Goal: Transaction & Acquisition: Purchase product/service

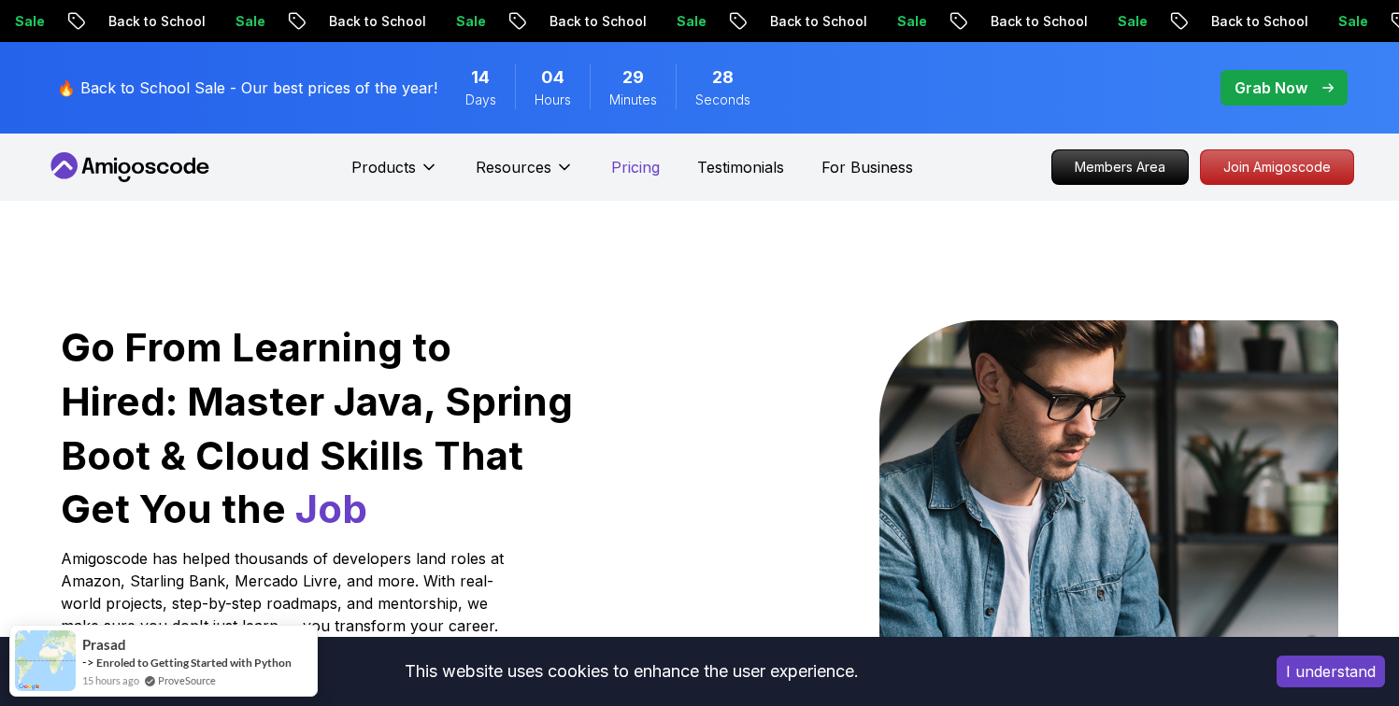
click at [625, 170] on p "Pricing" at bounding box center [635, 167] width 49 height 22
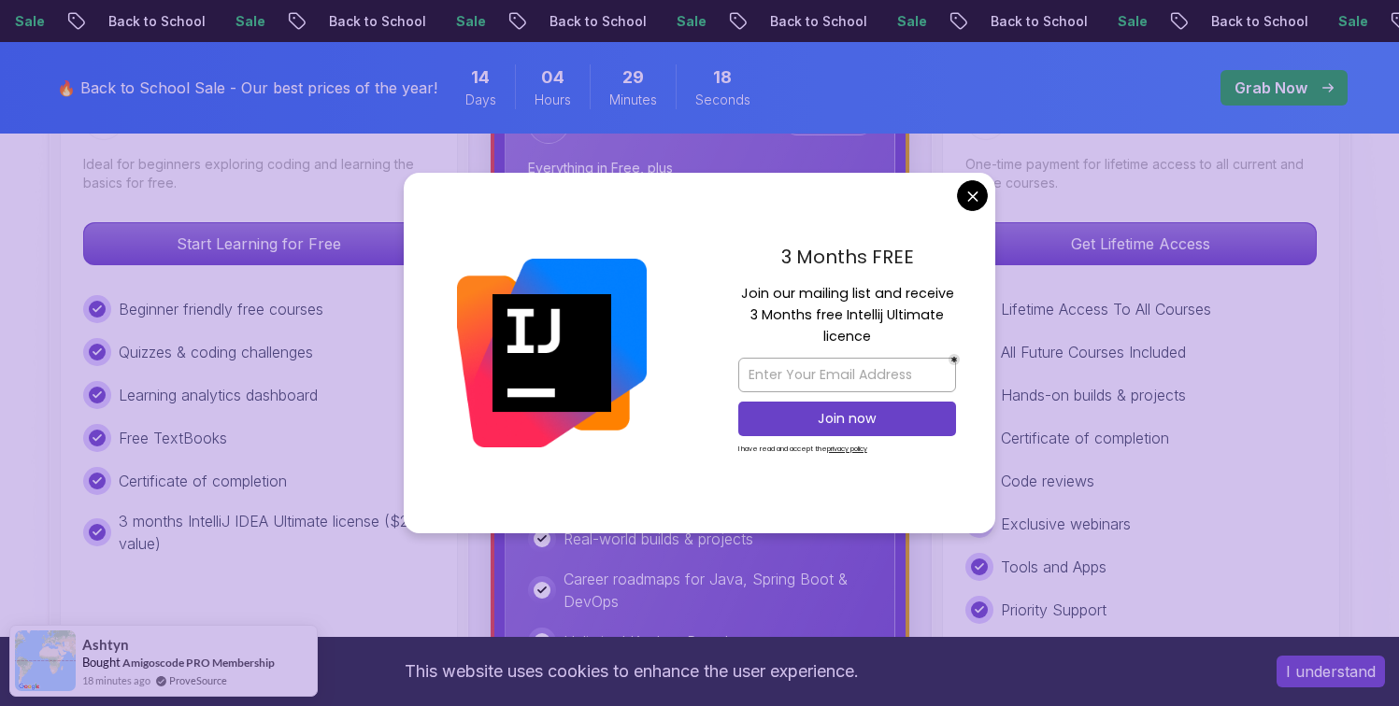
scroll to position [564, 0]
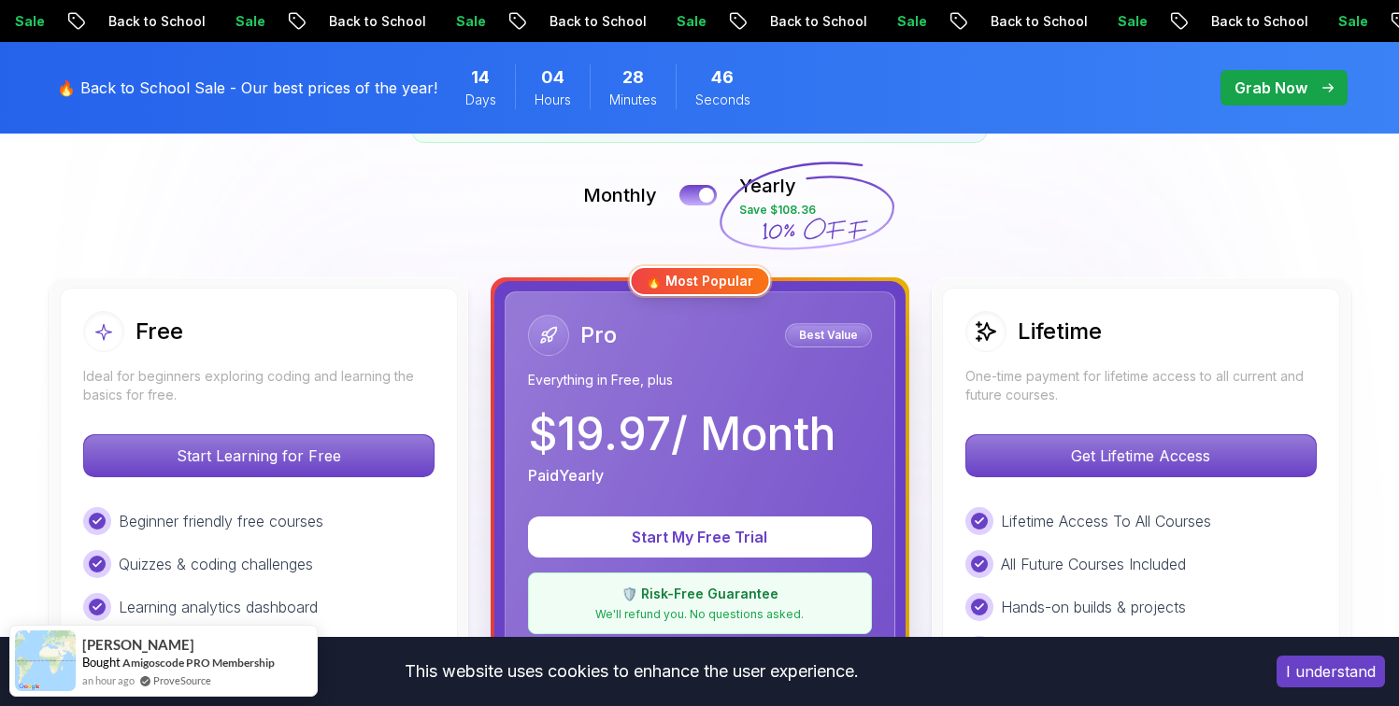
scroll to position [0, 0]
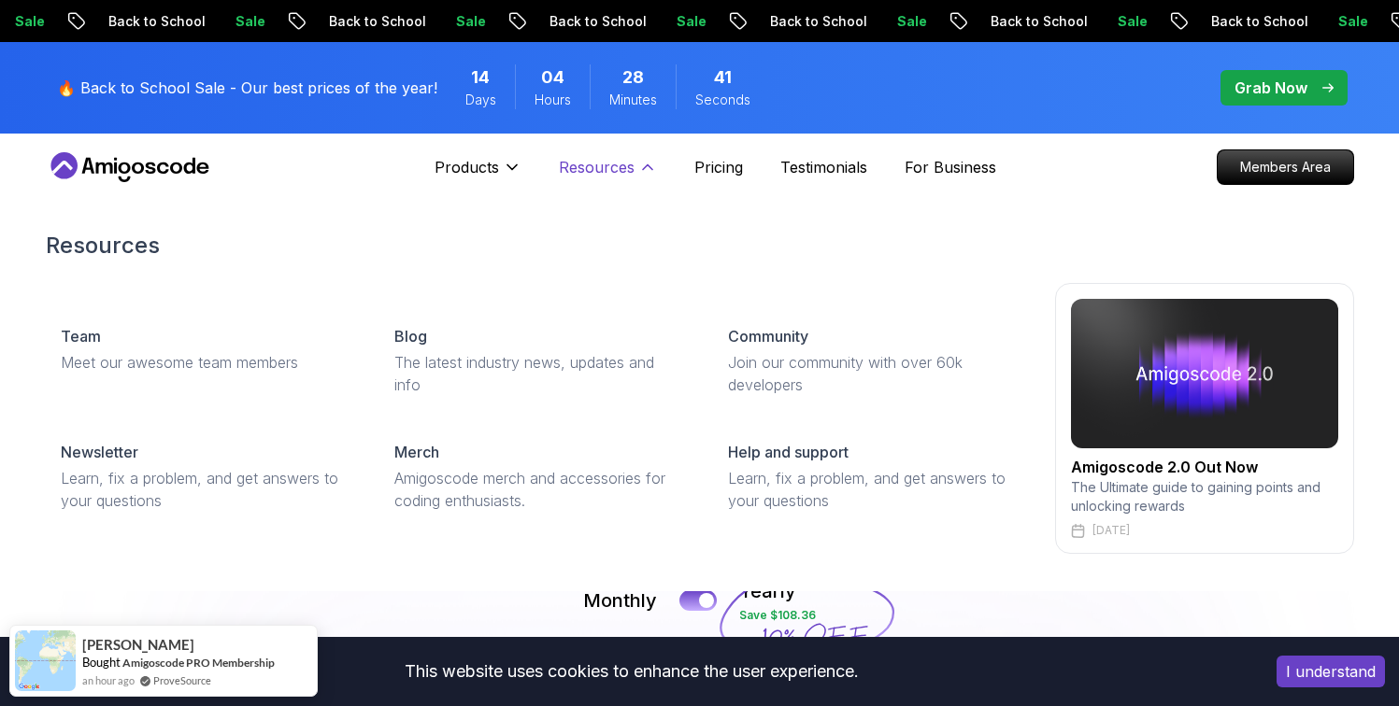
click at [615, 172] on p "Resources" at bounding box center [597, 167] width 76 height 22
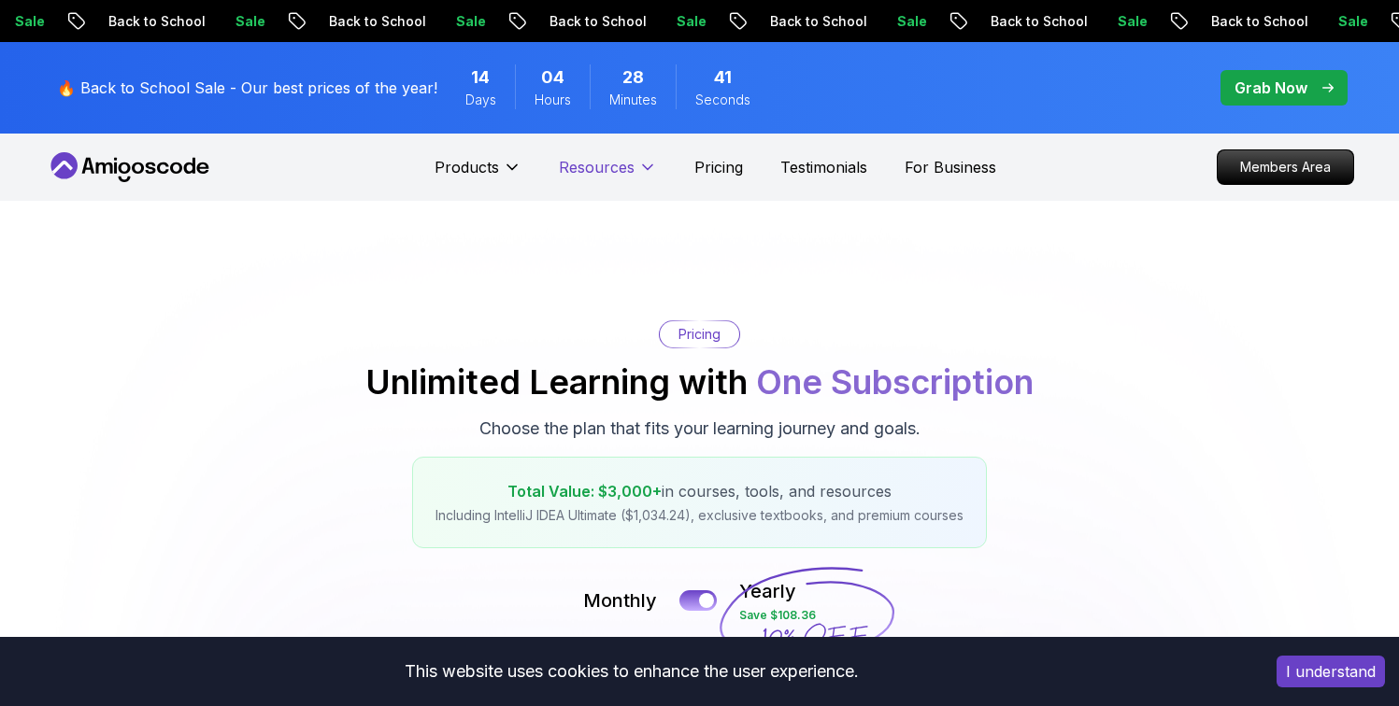
click at [616, 173] on p "Resources" at bounding box center [597, 167] width 76 height 22
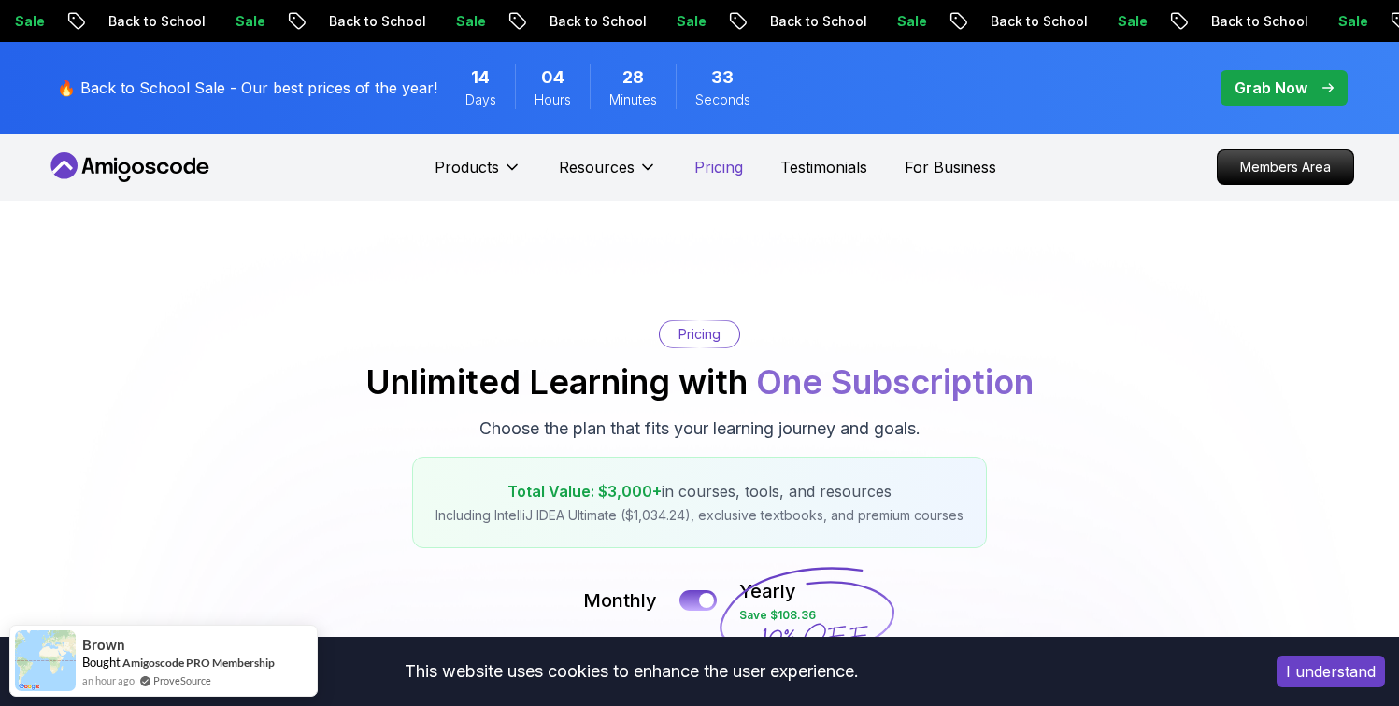
click at [712, 160] on p "Pricing" at bounding box center [718, 167] width 49 height 22
click at [1279, 175] on p "Members Area" at bounding box center [1284, 167] width 129 height 32
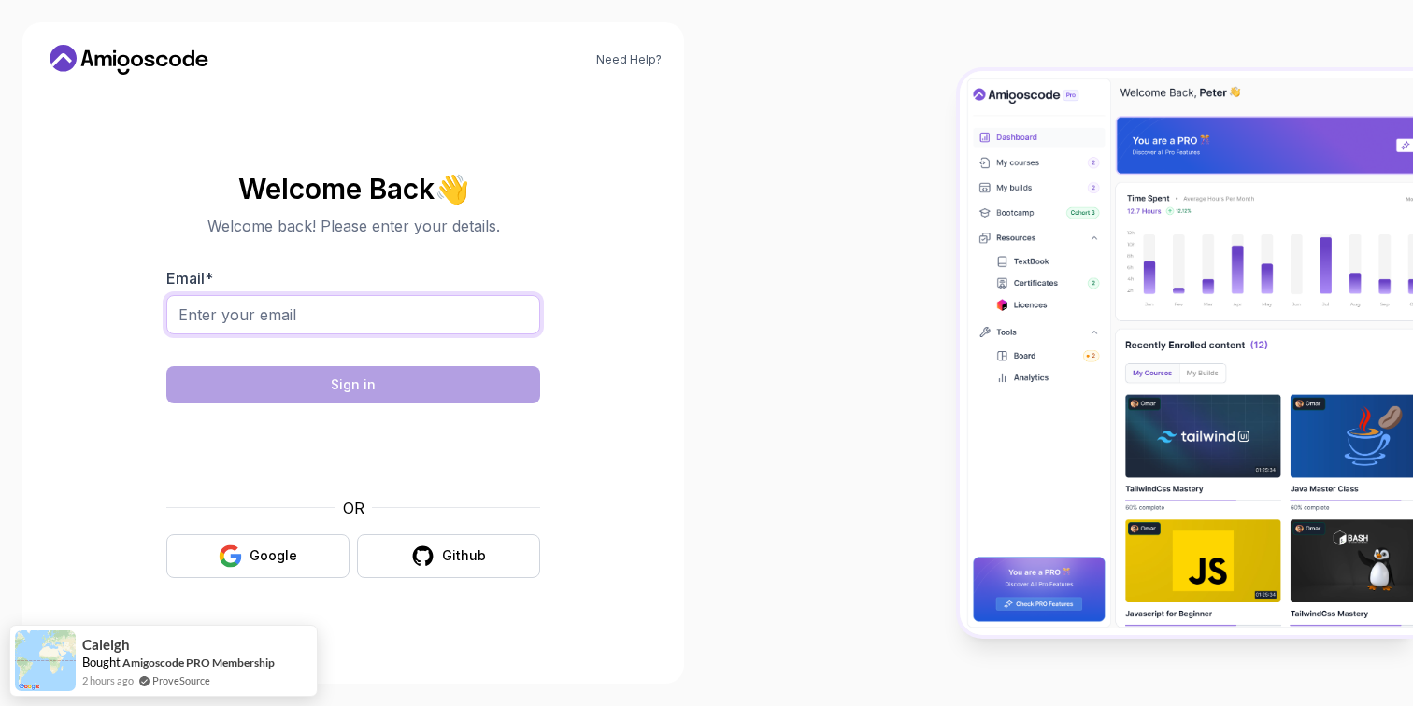
click at [462, 299] on body "Need Help? Welcome Back 👋 Welcome back! Please enter your details. Email * Sign…" at bounding box center [706, 353] width 1413 height 706
type input "chris.lafortune@gmail.com"
click at [566, 220] on section "Welcome Back 👋 Welcome back! Please enter your details. Email * chris.lafortune…" at bounding box center [353, 376] width 617 height 442
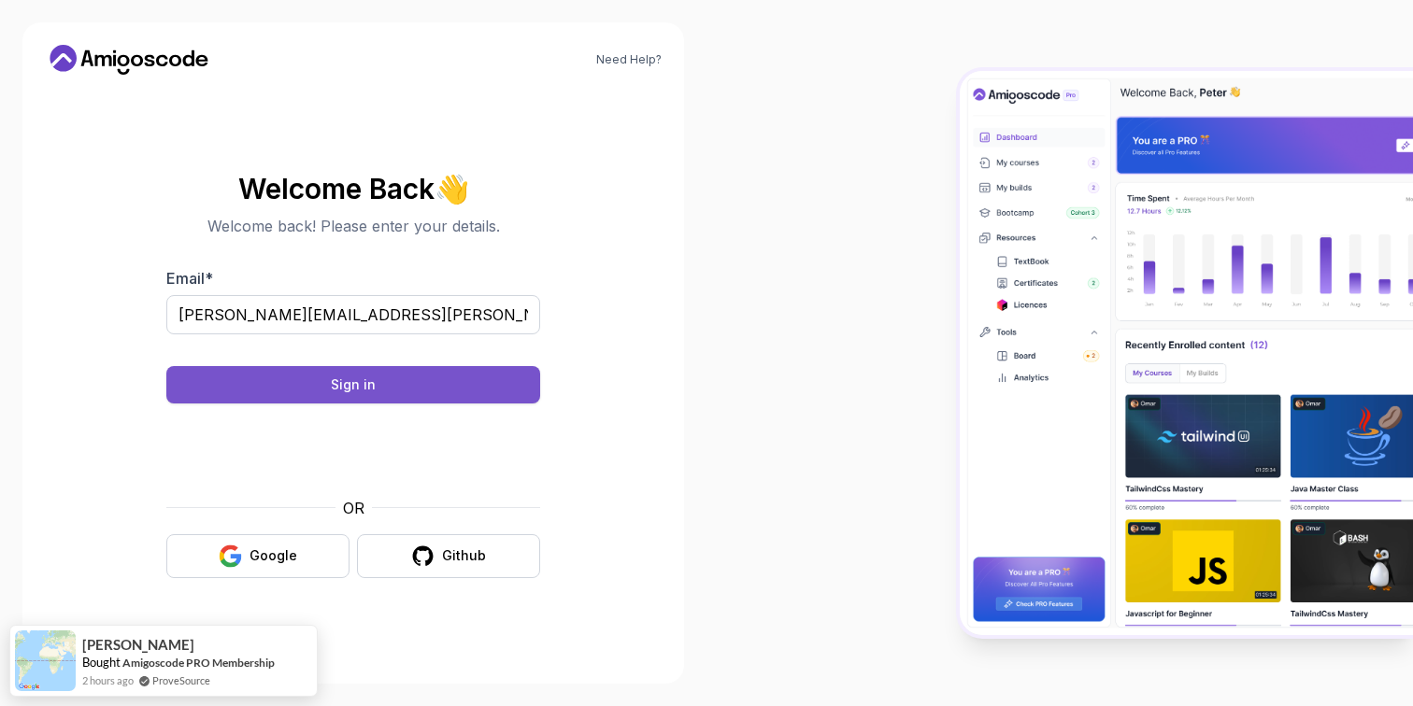
click at [459, 388] on button "Sign in" at bounding box center [353, 384] width 374 height 37
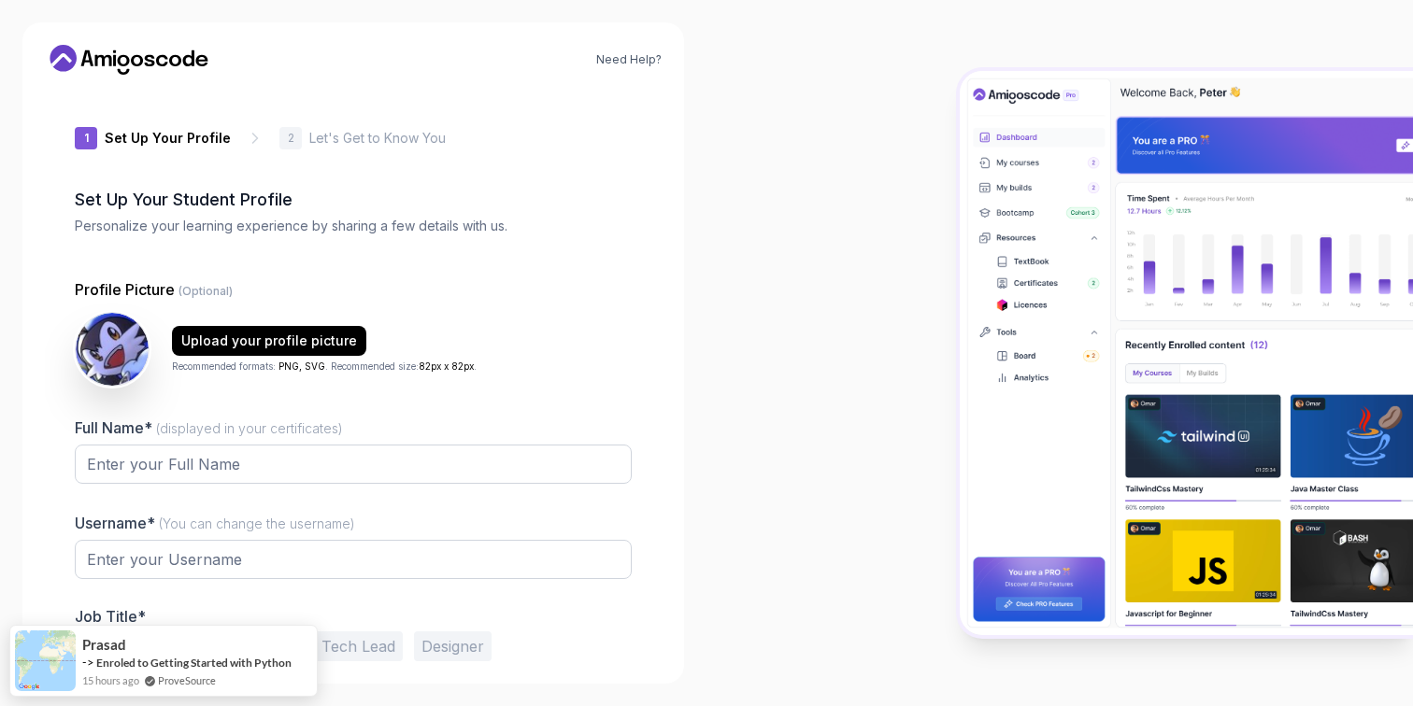
type input "happylemming90bfa"
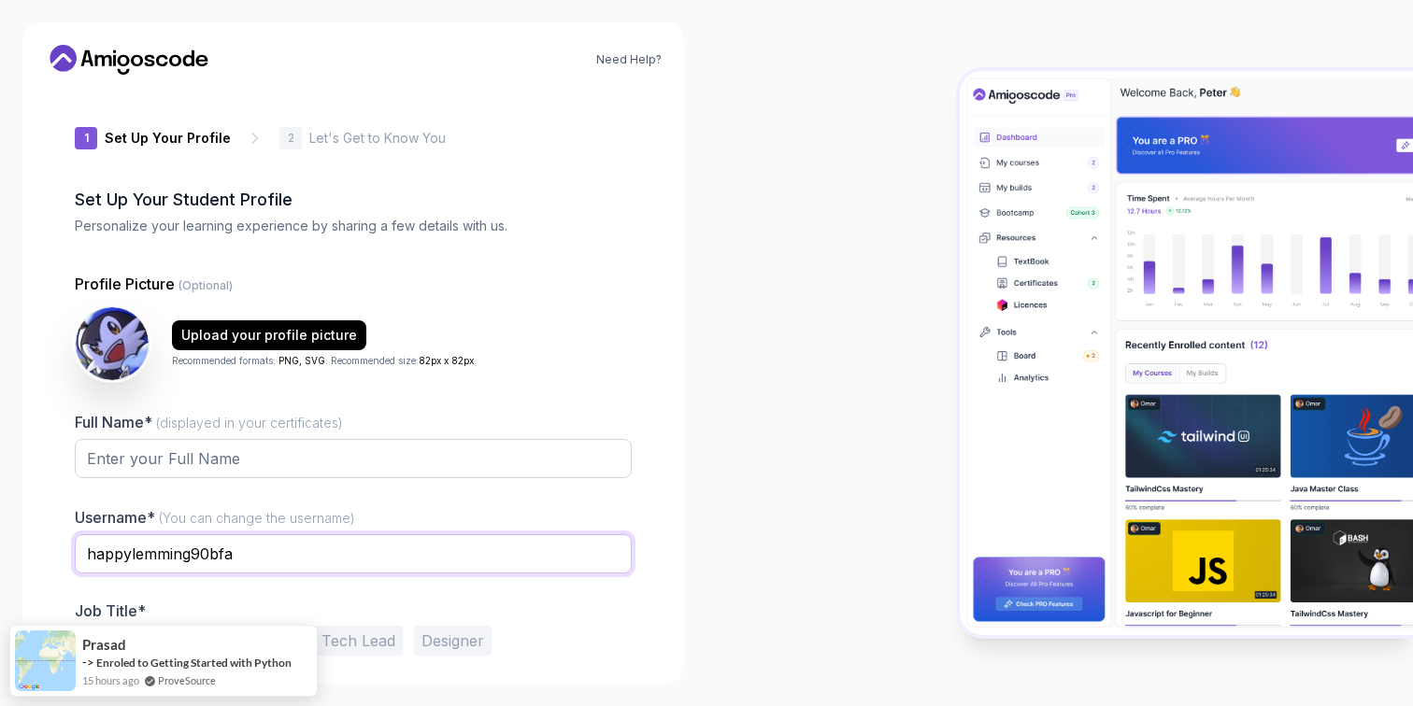
click at [420, 556] on input "happylemming90bfa" at bounding box center [353, 553] width 557 height 39
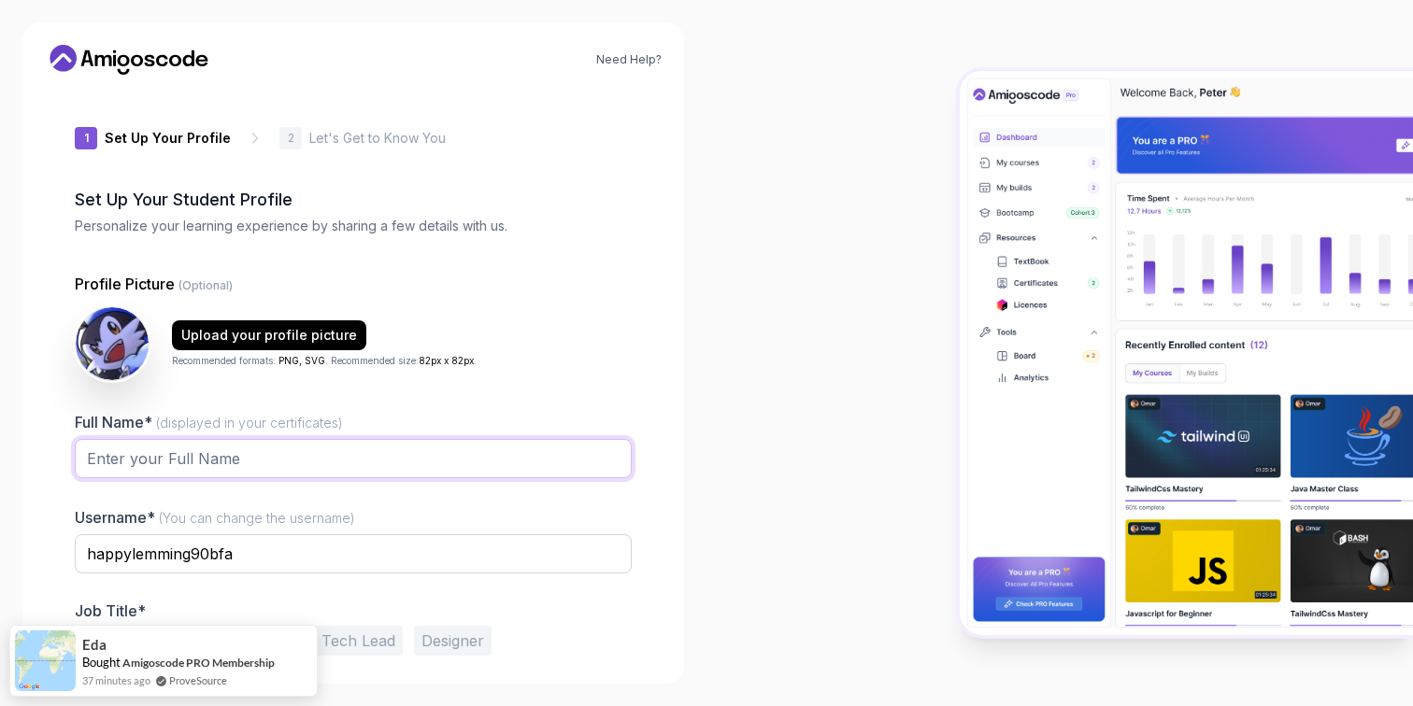
click at [398, 472] on input "Full Name* (displayed in your certificates)" at bounding box center [353, 458] width 557 height 39
type input "[PERSON_NAME]"
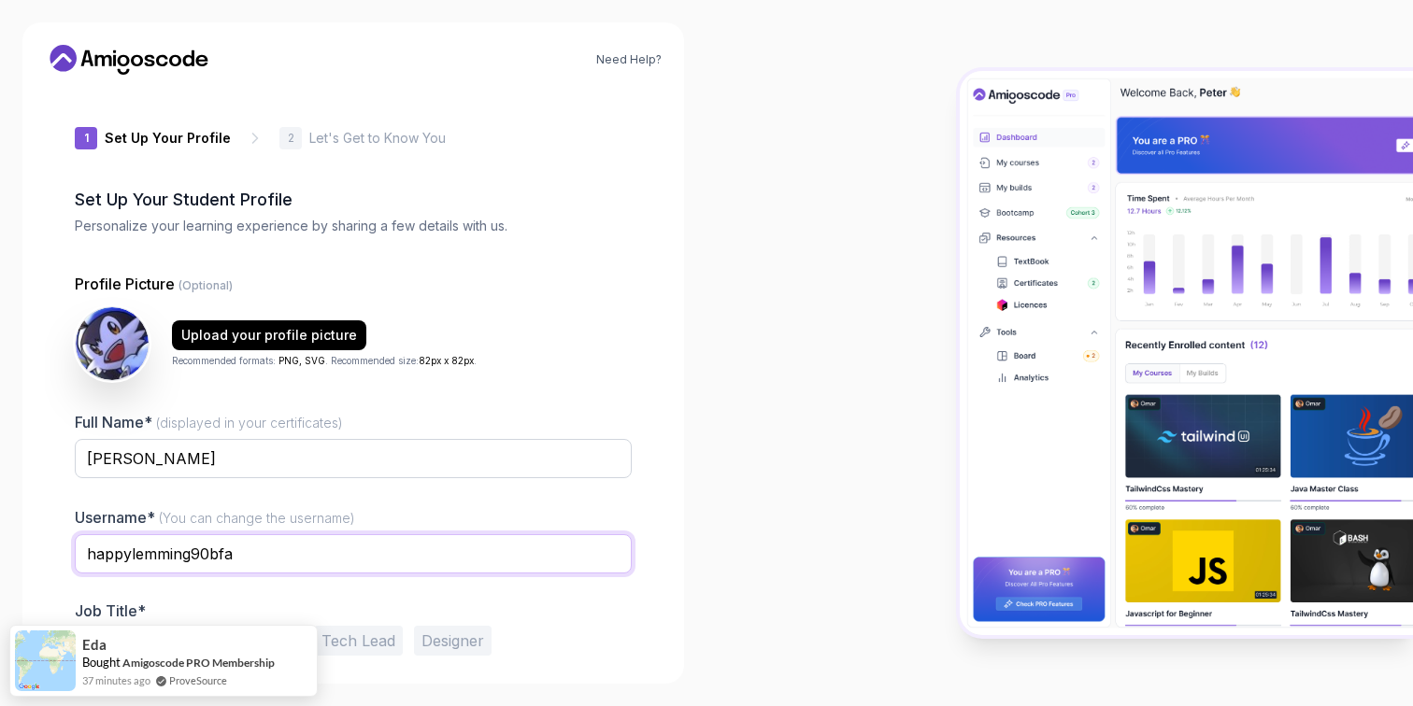
click at [282, 561] on input "happylemming90bfa" at bounding box center [353, 553] width 557 height 39
drag, startPoint x: 189, startPoint y: 555, endPoint x: 37, endPoint y: 528, distance: 153.8
click at [37, 528] on div "Need Help? 1 Set Up Your Profile 1 Set Up Your Profile 2 Let's Get to Know You …" at bounding box center [353, 353] width 662 height 662
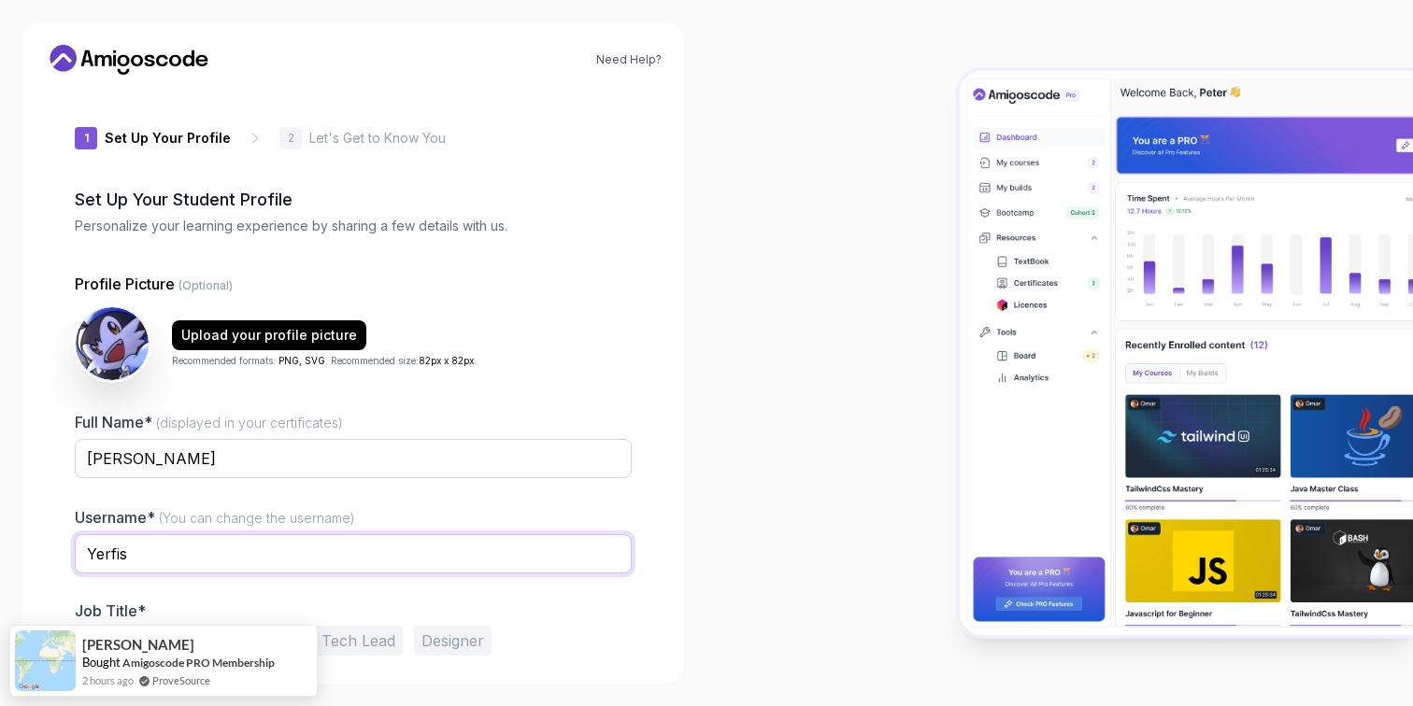
type input "Yerfis"
click at [835, 505] on div at bounding box center [1059, 353] width 706 height 706
click at [794, 518] on div at bounding box center [1059, 353] width 706 height 706
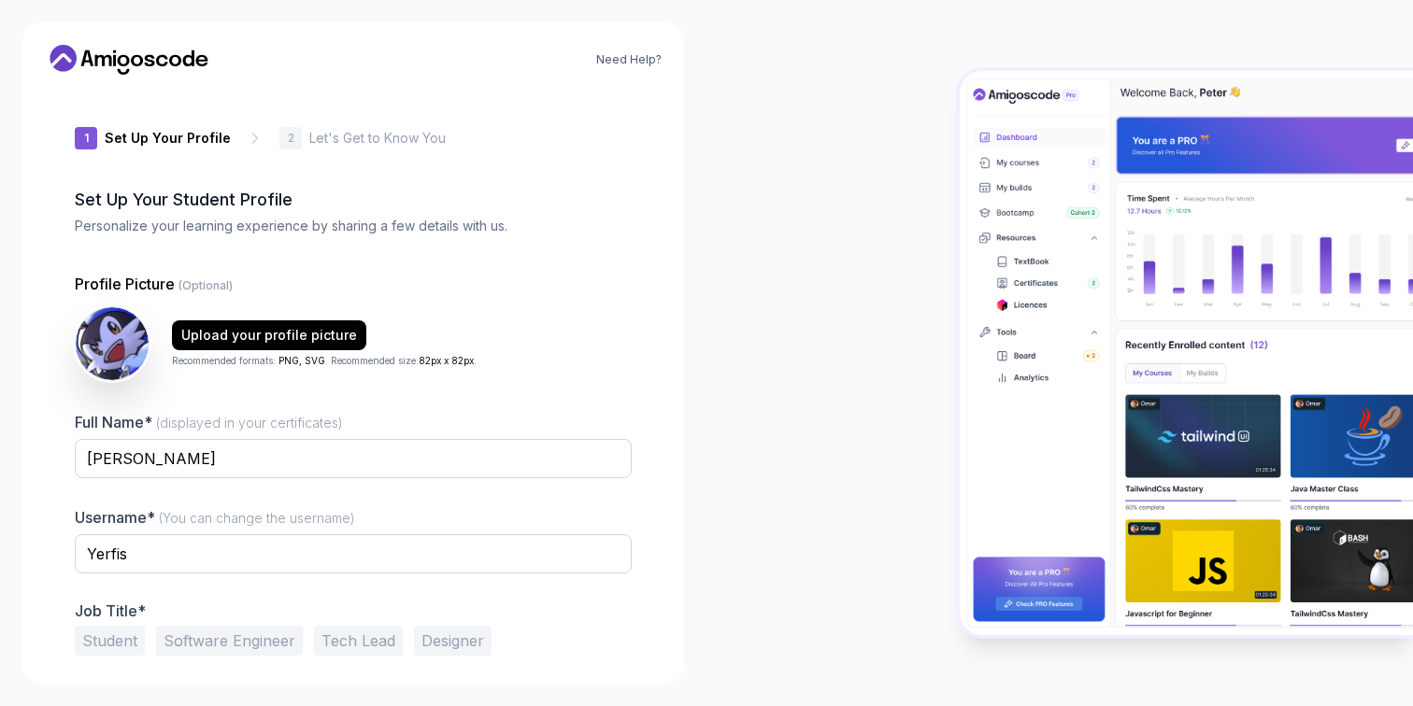
click at [590, 593] on div at bounding box center [353, 585] width 557 height 17
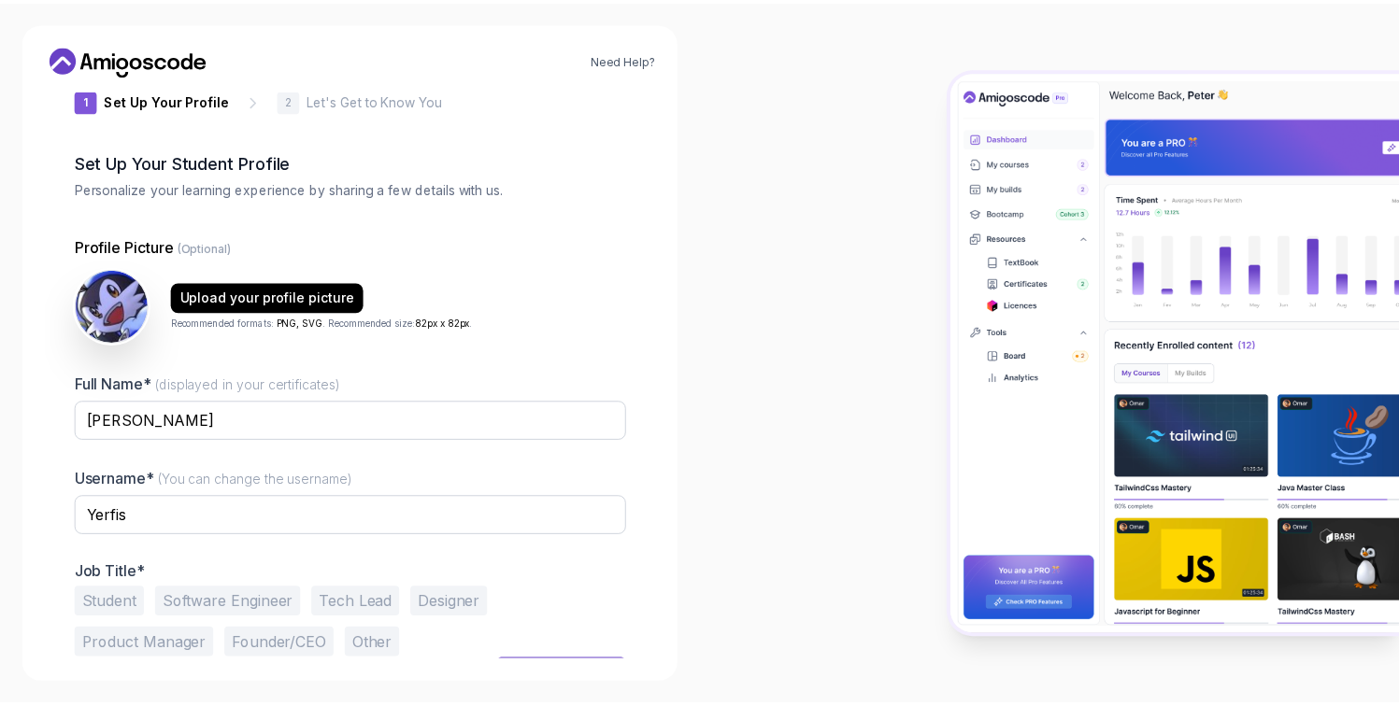
scroll to position [73, 0]
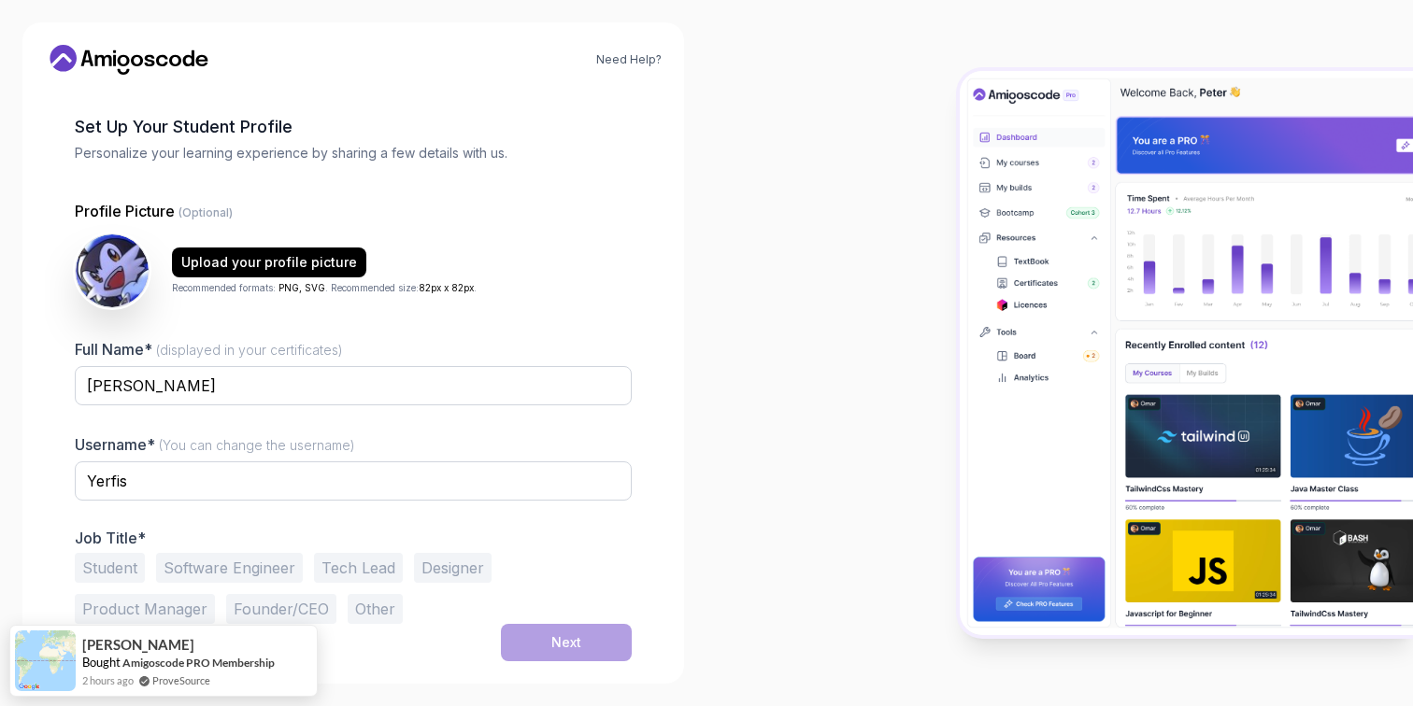
click at [283, 573] on button "Software Engineer" at bounding box center [229, 568] width 147 height 30
click at [538, 648] on button "Next" at bounding box center [566, 642] width 131 height 37
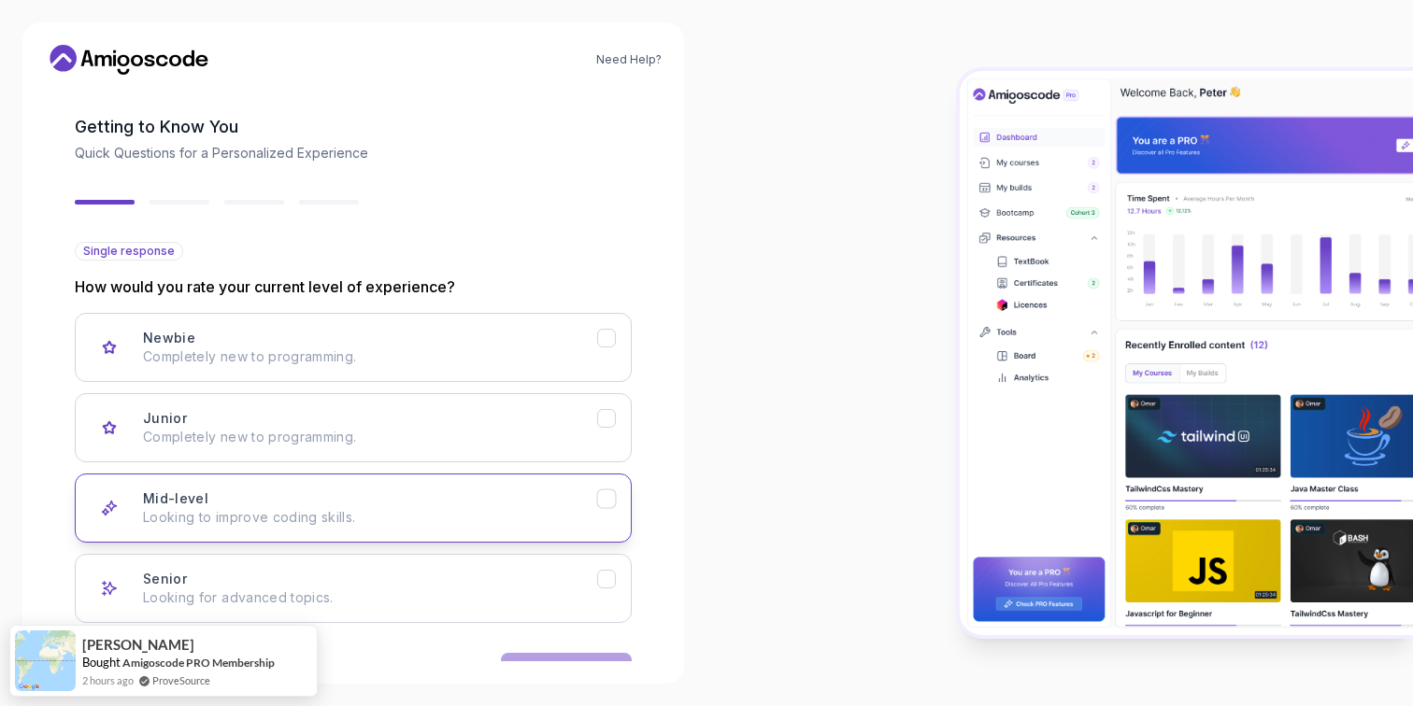
click at [491, 492] on div "Mid-level Looking to improve coding skills." at bounding box center [370, 508] width 454 height 37
click at [570, 658] on button "Next" at bounding box center [566, 671] width 131 height 37
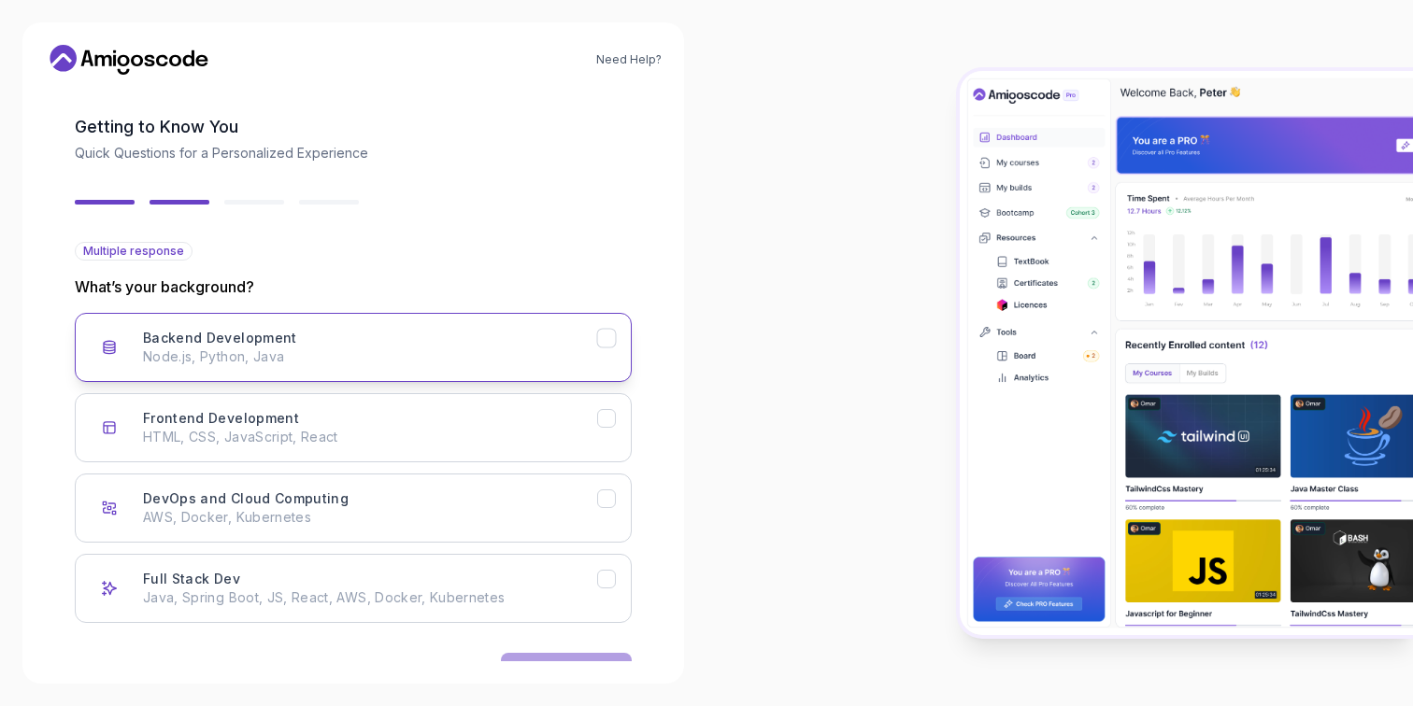
click at [536, 365] on p "Node.js, Python, Java" at bounding box center [370, 357] width 454 height 19
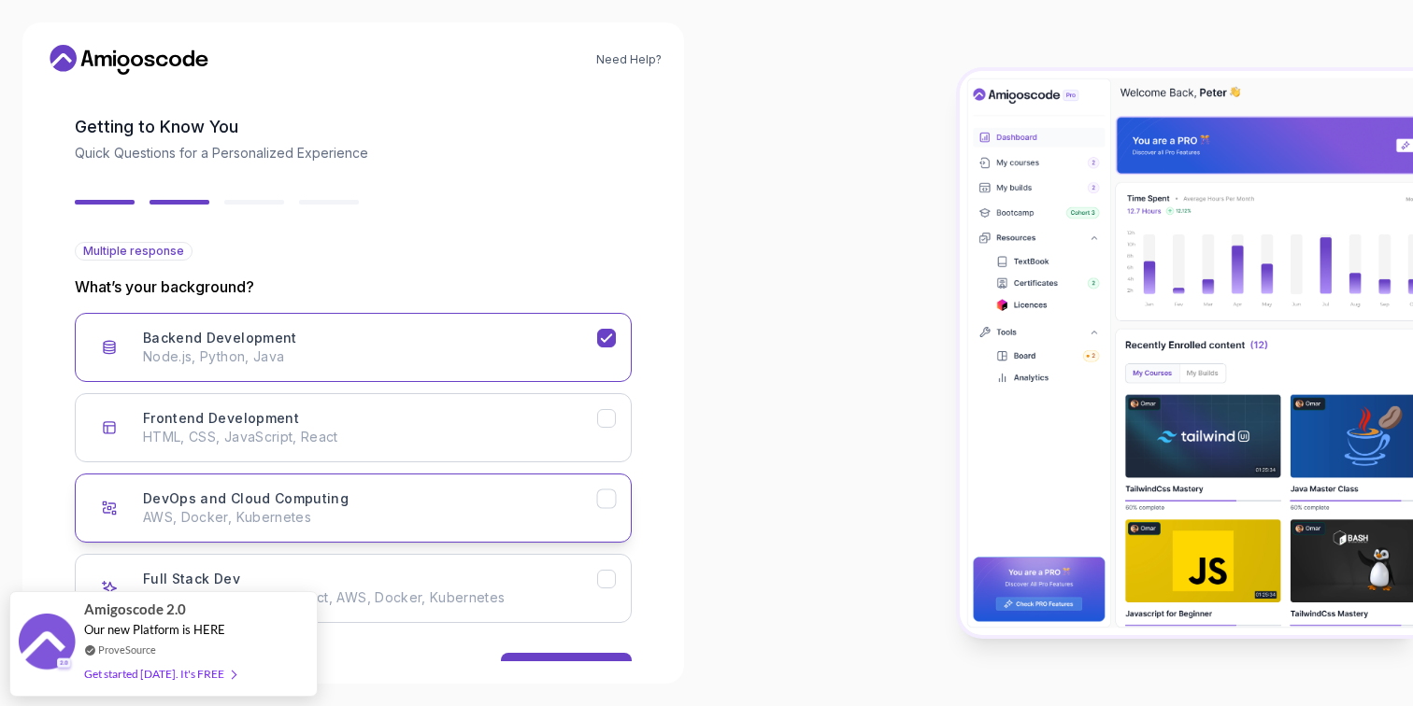
click at [610, 519] on button "DevOps and Cloud Computing AWS, Docker, Kubernetes" at bounding box center [353, 508] width 557 height 69
click at [587, 659] on button "Next" at bounding box center [566, 671] width 131 height 37
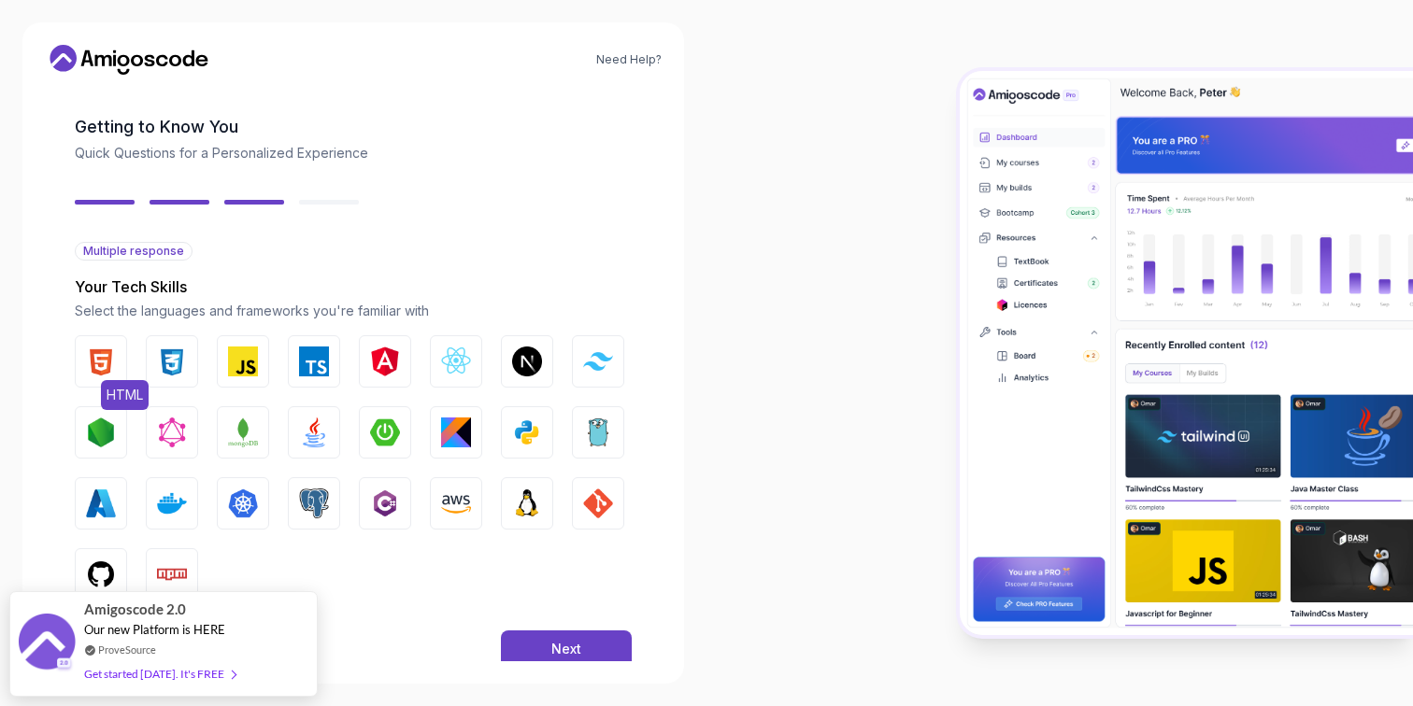
click at [114, 356] on img "button" at bounding box center [101, 362] width 30 height 30
click at [172, 367] on img "button" at bounding box center [172, 362] width 30 height 30
click at [234, 366] on img "button" at bounding box center [243, 362] width 30 height 30
click at [306, 375] on img "button" at bounding box center [314, 362] width 30 height 30
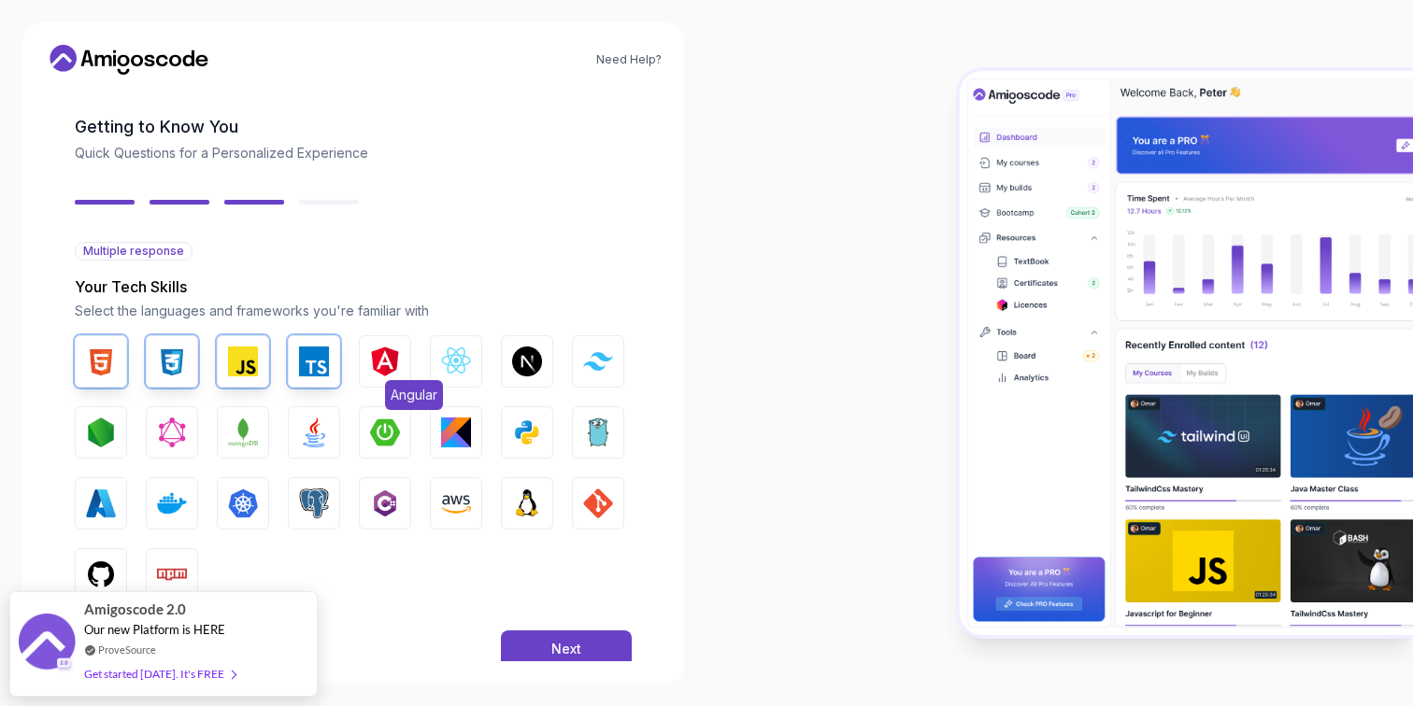
click at [372, 358] on img "button" at bounding box center [385, 362] width 30 height 30
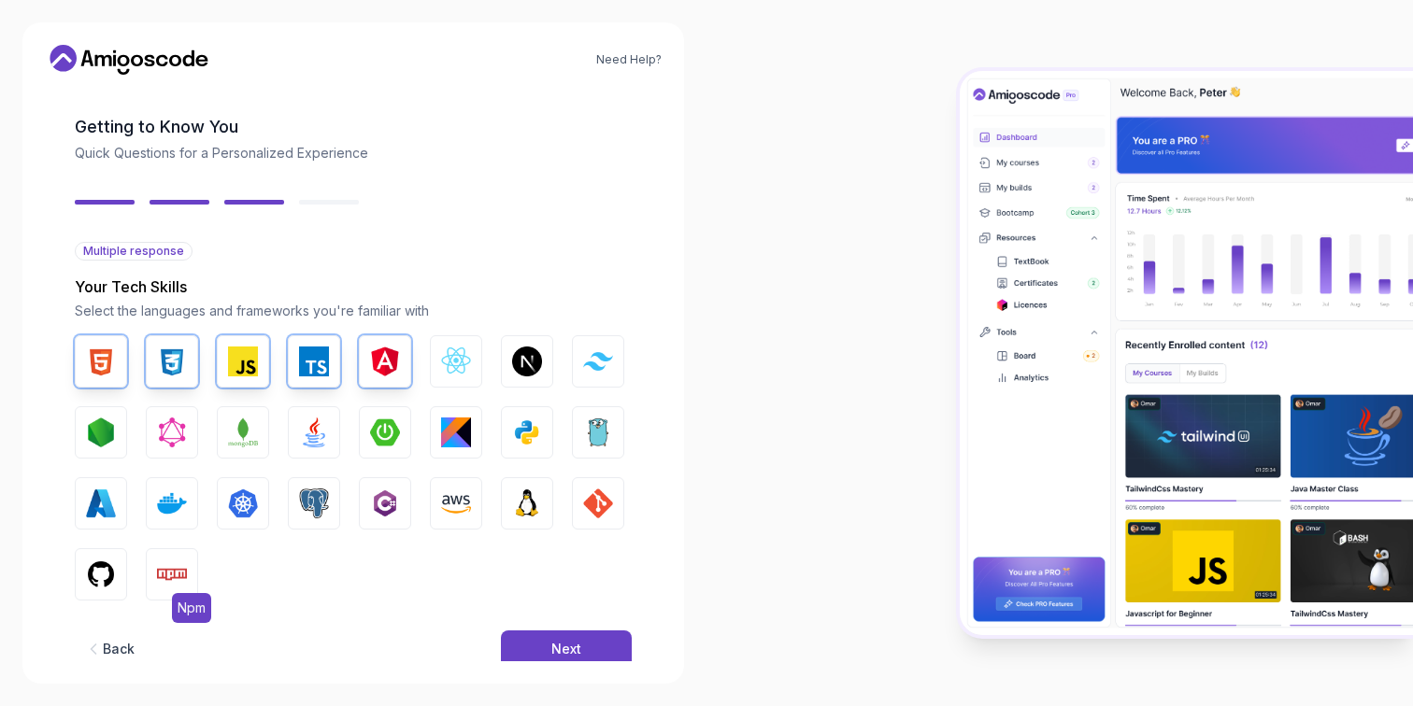
click at [167, 568] on img "button" at bounding box center [172, 575] width 30 height 30
click at [94, 567] on img "button" at bounding box center [101, 575] width 30 height 30
click at [586, 495] on img "button" at bounding box center [598, 504] width 30 height 30
click at [534, 641] on button "Next" at bounding box center [566, 649] width 131 height 37
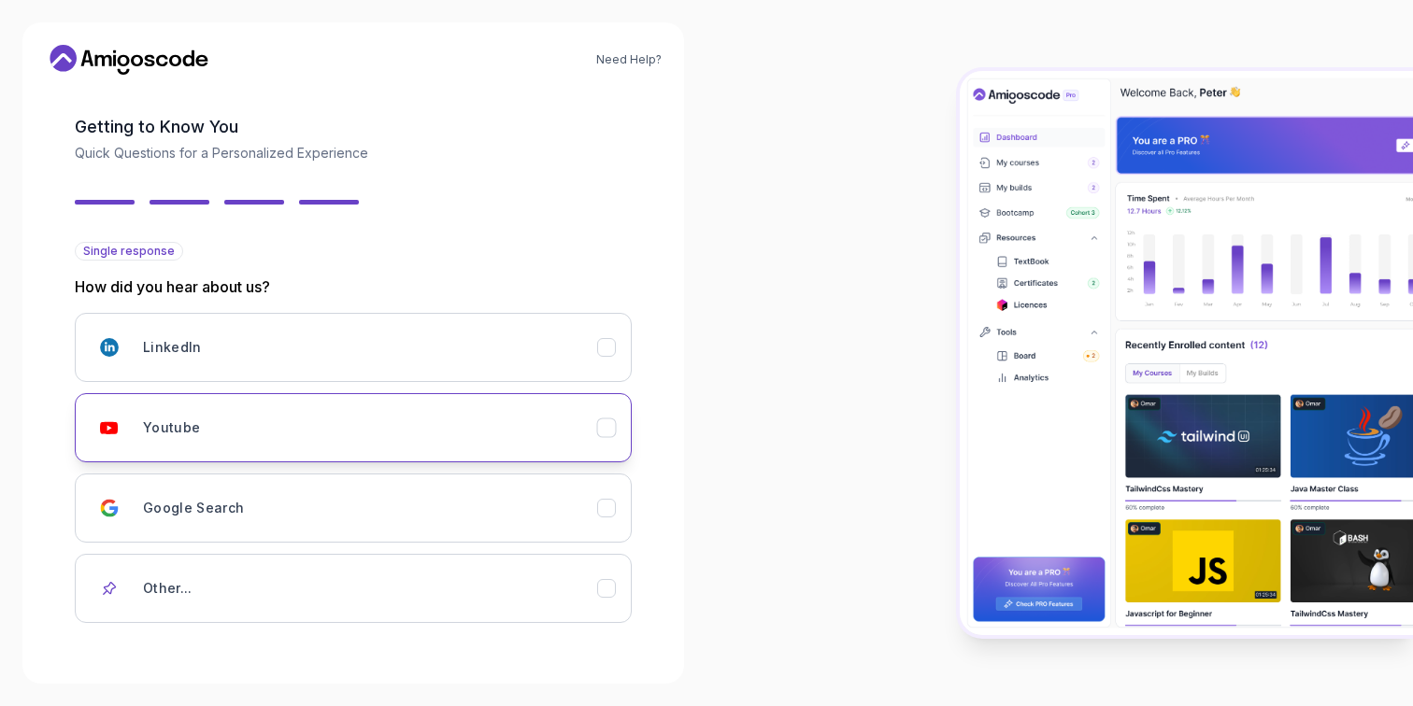
click at [466, 442] on div "Youtube" at bounding box center [370, 427] width 454 height 37
click at [919, 216] on div at bounding box center [1059, 353] width 706 height 706
click at [442, 443] on div "Youtube" at bounding box center [370, 427] width 454 height 37
click at [782, 587] on div at bounding box center [1059, 353] width 706 height 706
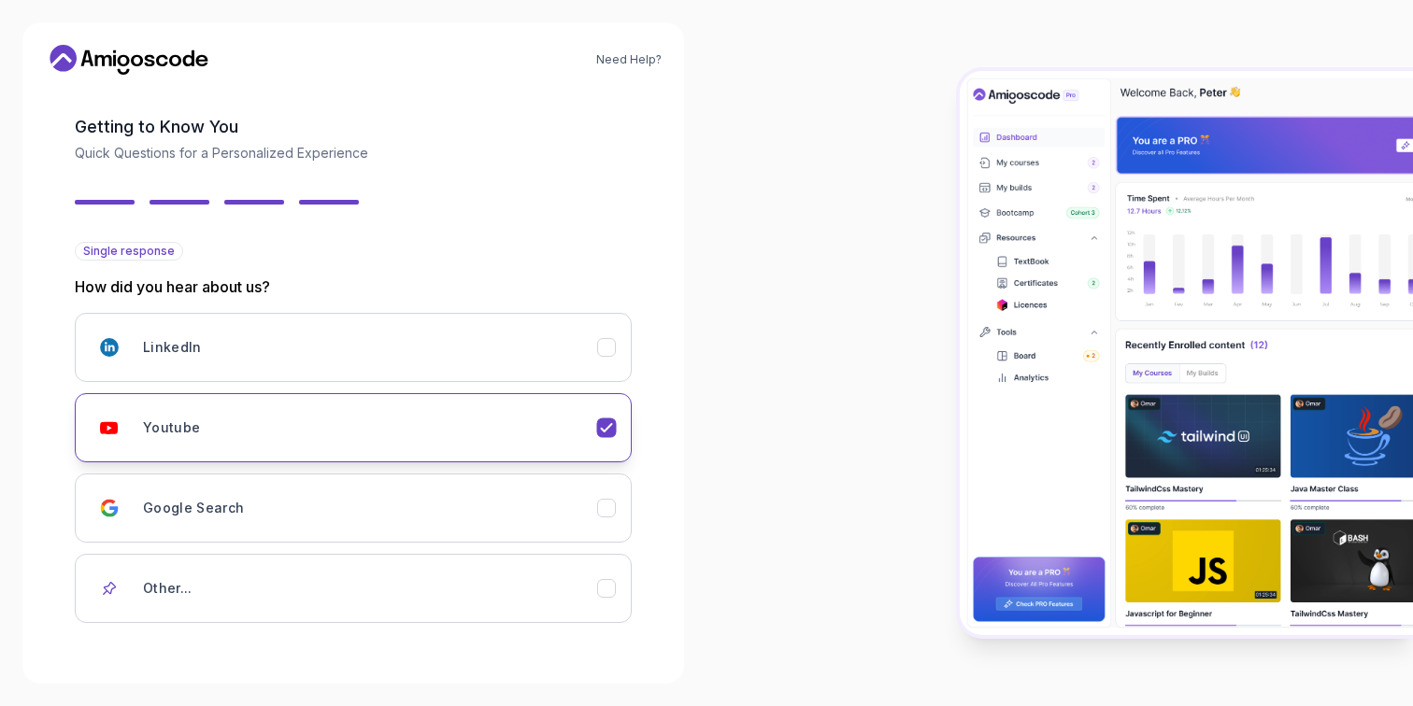
click at [608, 425] on icon "Youtube" at bounding box center [606, 427] width 10 height 7
click at [145, 253] on span "Single response" at bounding box center [129, 251] width 92 height 15
click at [795, 164] on div at bounding box center [1059, 353] width 706 height 706
click at [607, 422] on icon "Youtube" at bounding box center [607, 429] width 18 height 18
click at [606, 430] on icon "Youtube" at bounding box center [607, 429] width 18 height 18
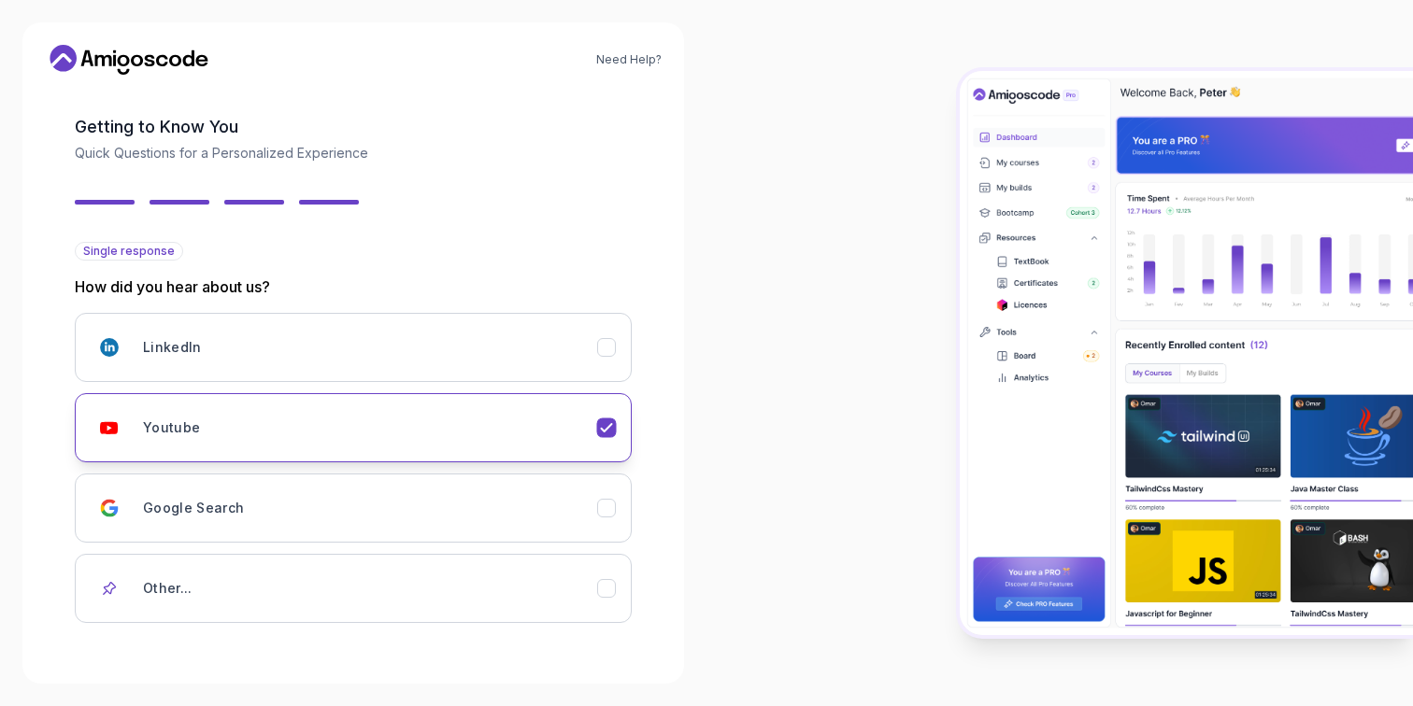
click at [606, 426] on icon "Youtube" at bounding box center [607, 429] width 18 height 18
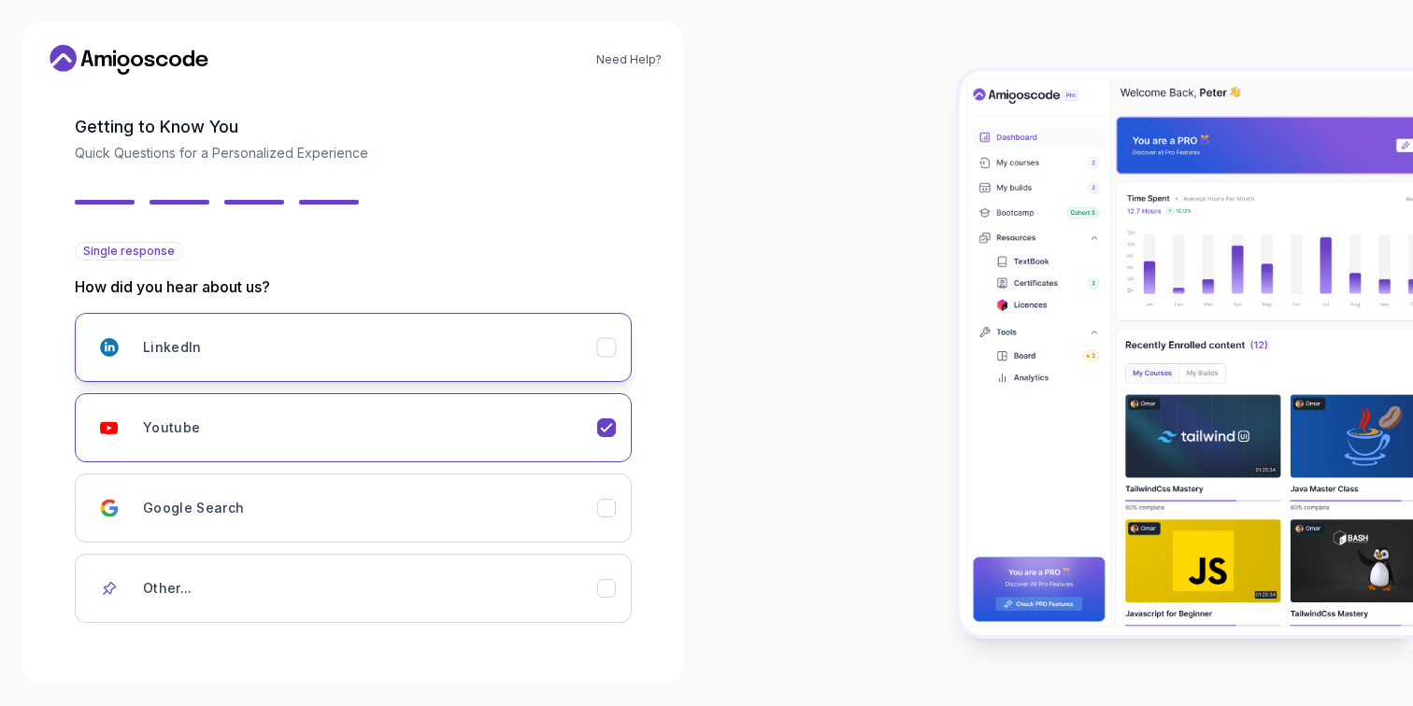
click at [607, 333] on button "LinkedIn" at bounding box center [353, 347] width 557 height 69
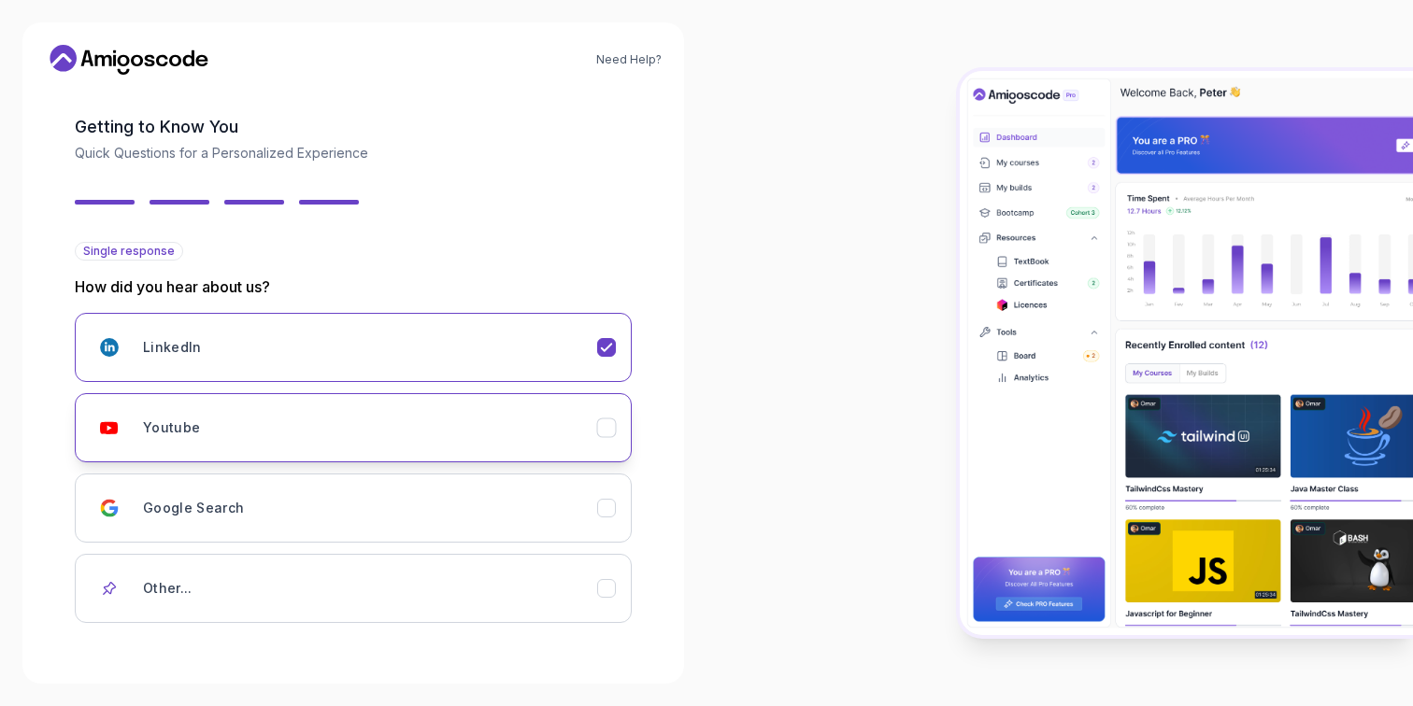
click at [605, 434] on icon "Youtube" at bounding box center [607, 429] width 18 height 18
click at [723, 423] on div at bounding box center [1059, 353] width 706 height 706
click at [164, 38] on div "Need Help? 2 Let's Get to Know You 1 Set Up Your Profile 2 Let's Get to Know Yo…" at bounding box center [353, 353] width 662 height 662
click at [108, 635] on div "Back Next" at bounding box center [353, 682] width 557 height 97
click at [630, 64] on link "Need Help?" at bounding box center [628, 59] width 65 height 15
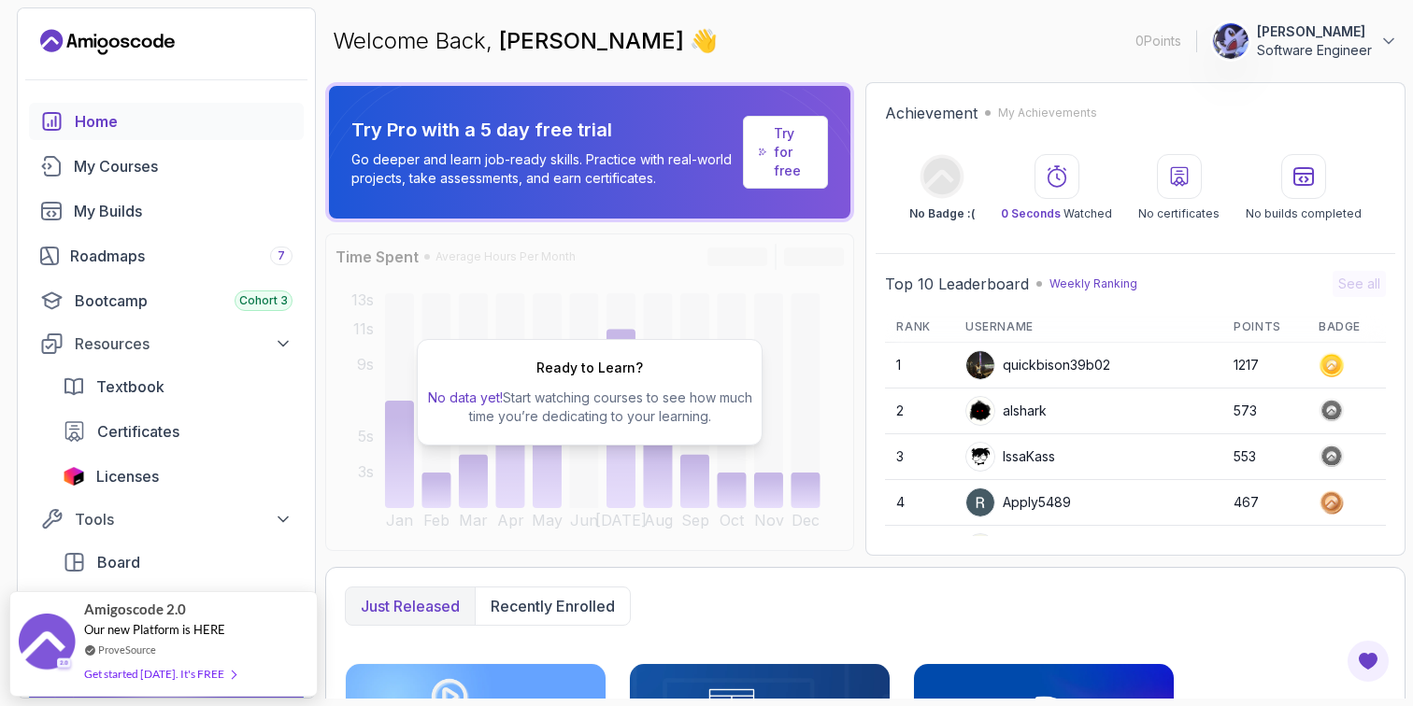
click at [1377, 43] on button "[PERSON_NAME] Software Engineer" at bounding box center [1305, 40] width 186 height 37
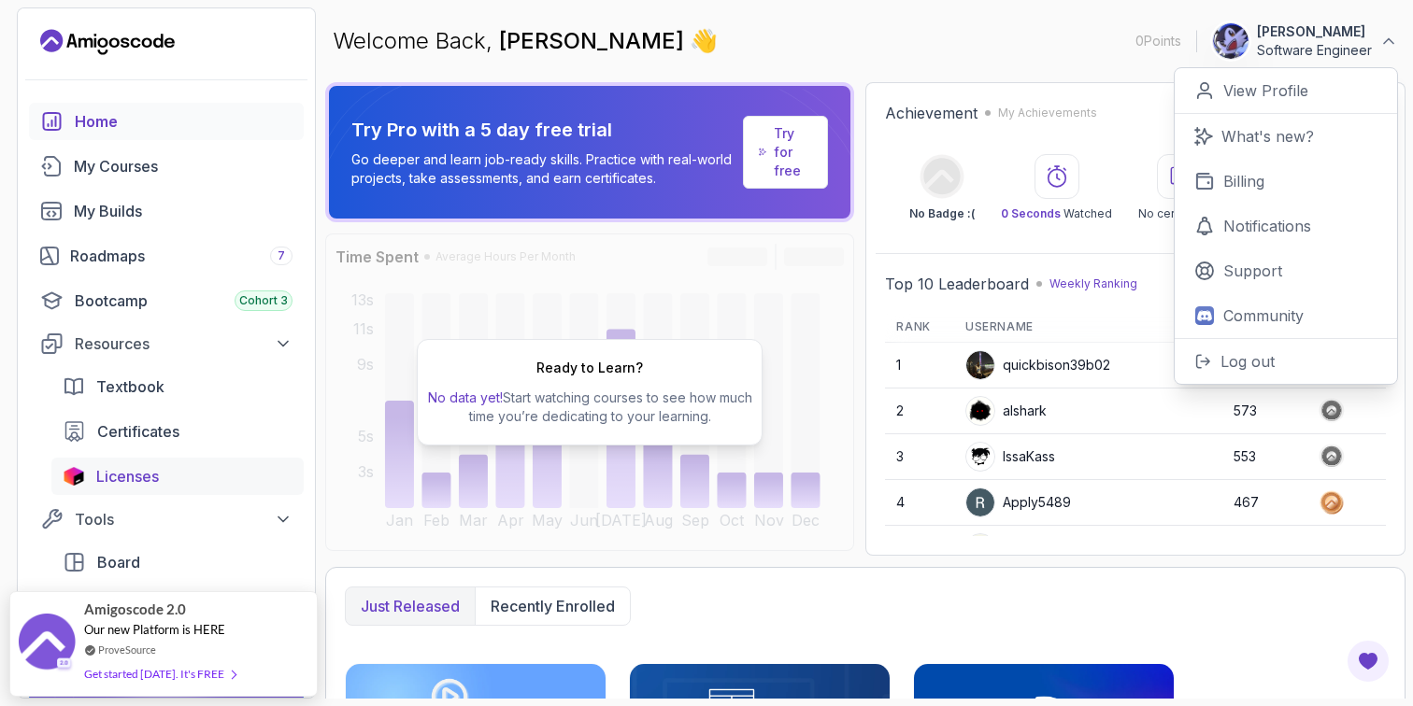
click at [136, 487] on span "Licenses" at bounding box center [127, 476] width 63 height 22
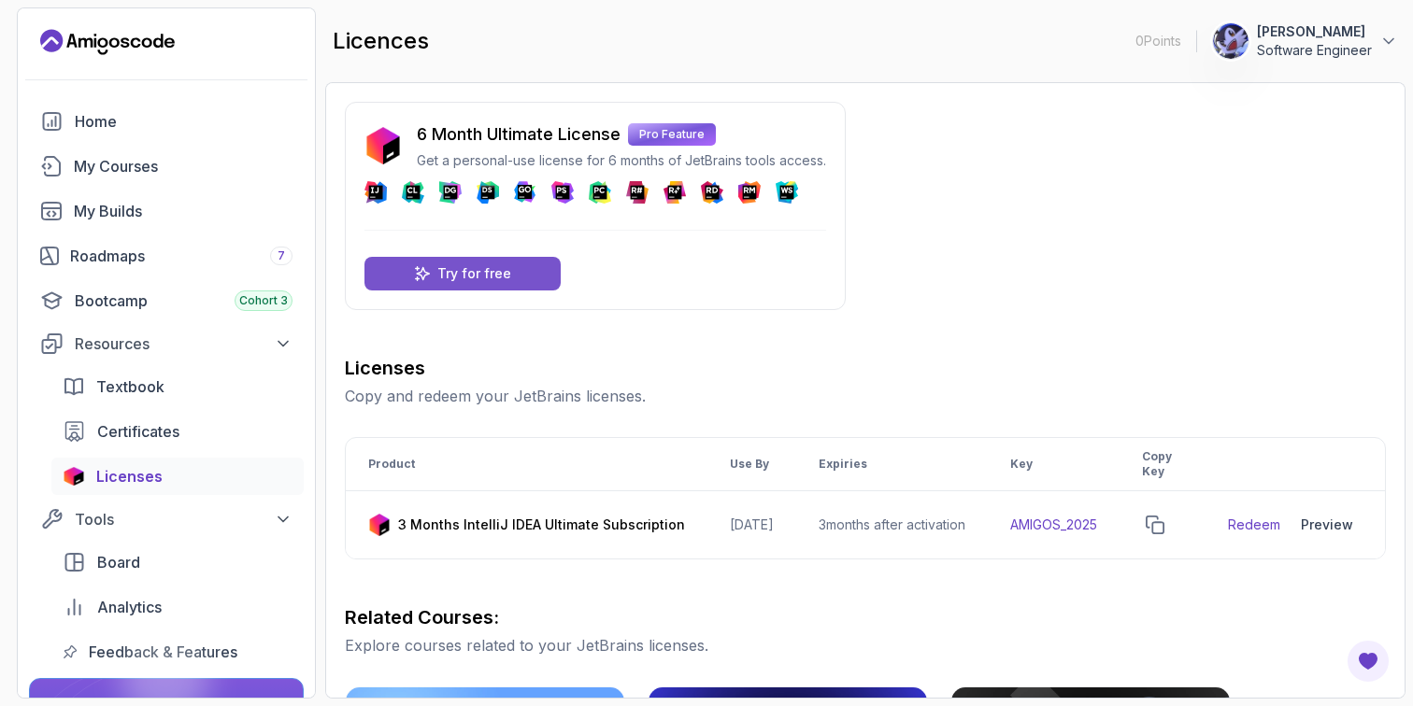
click at [502, 266] on p "Try for free" at bounding box center [474, 273] width 74 height 19
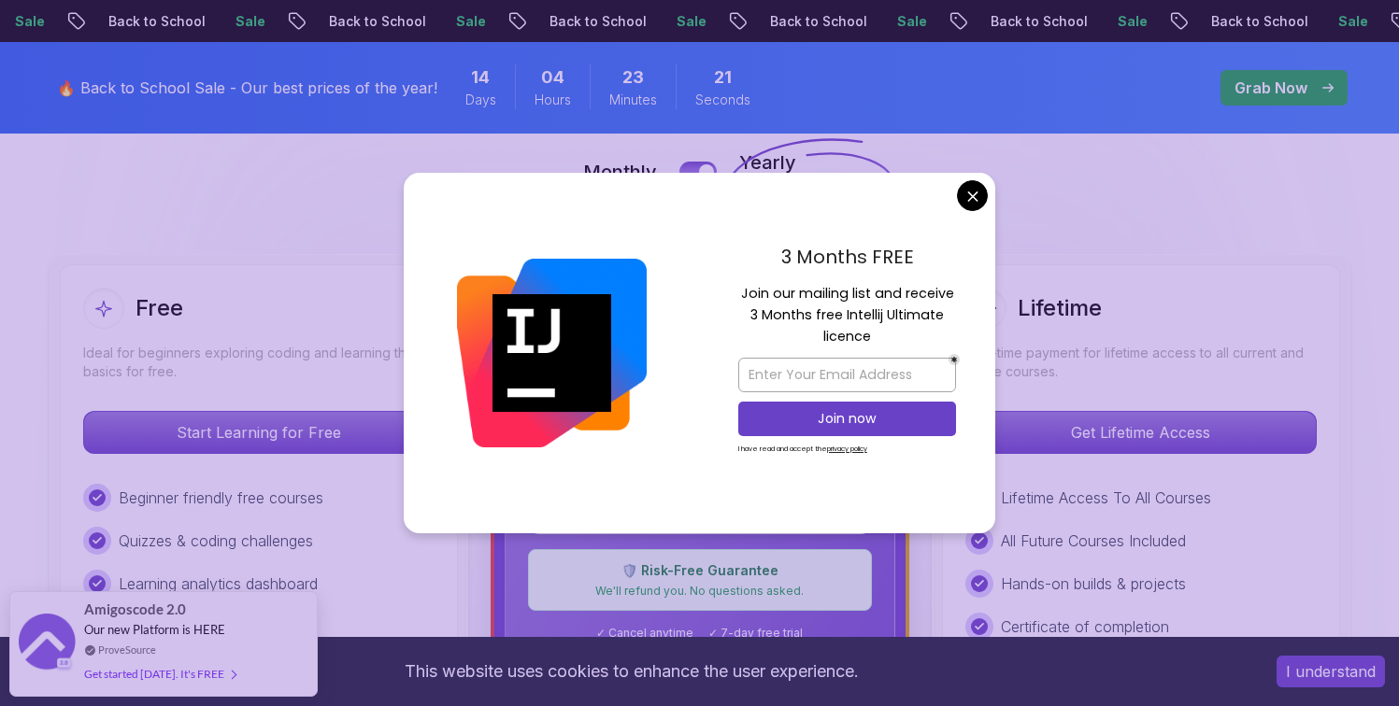
scroll to position [434, 0]
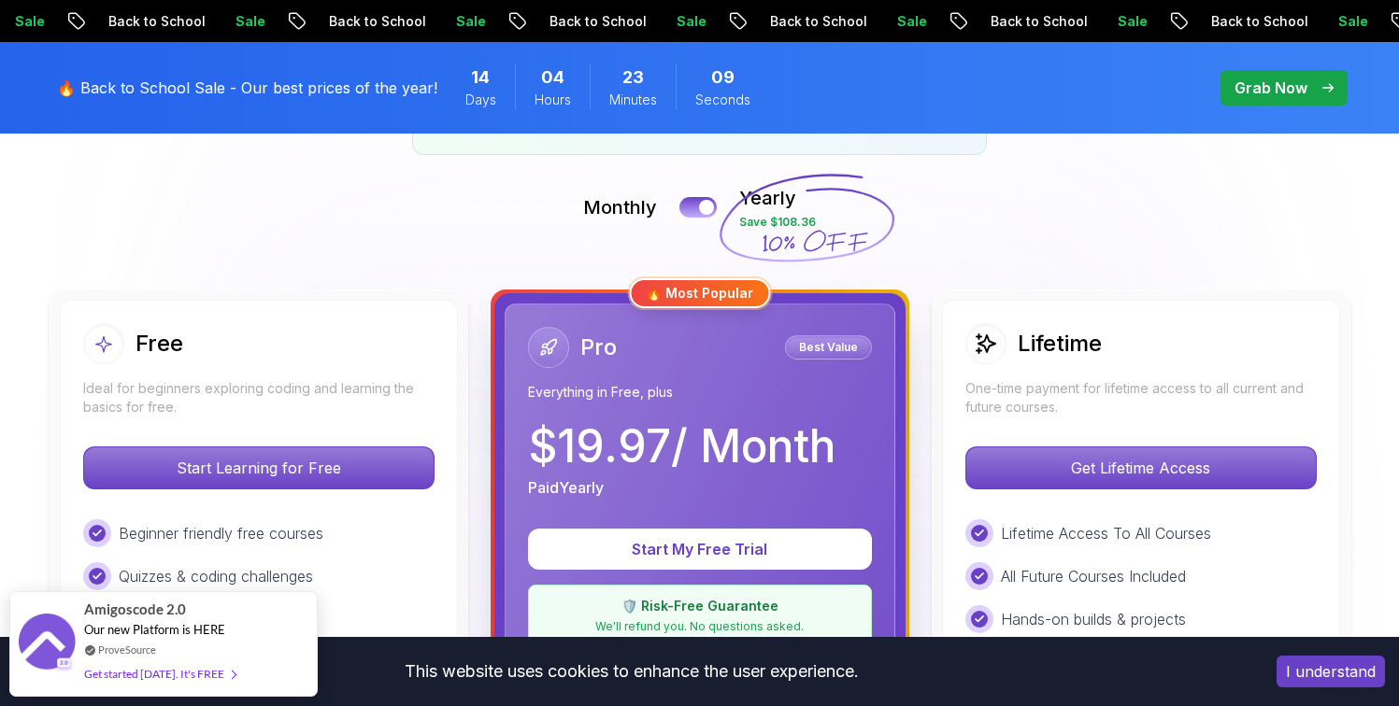
scroll to position [388, 0]
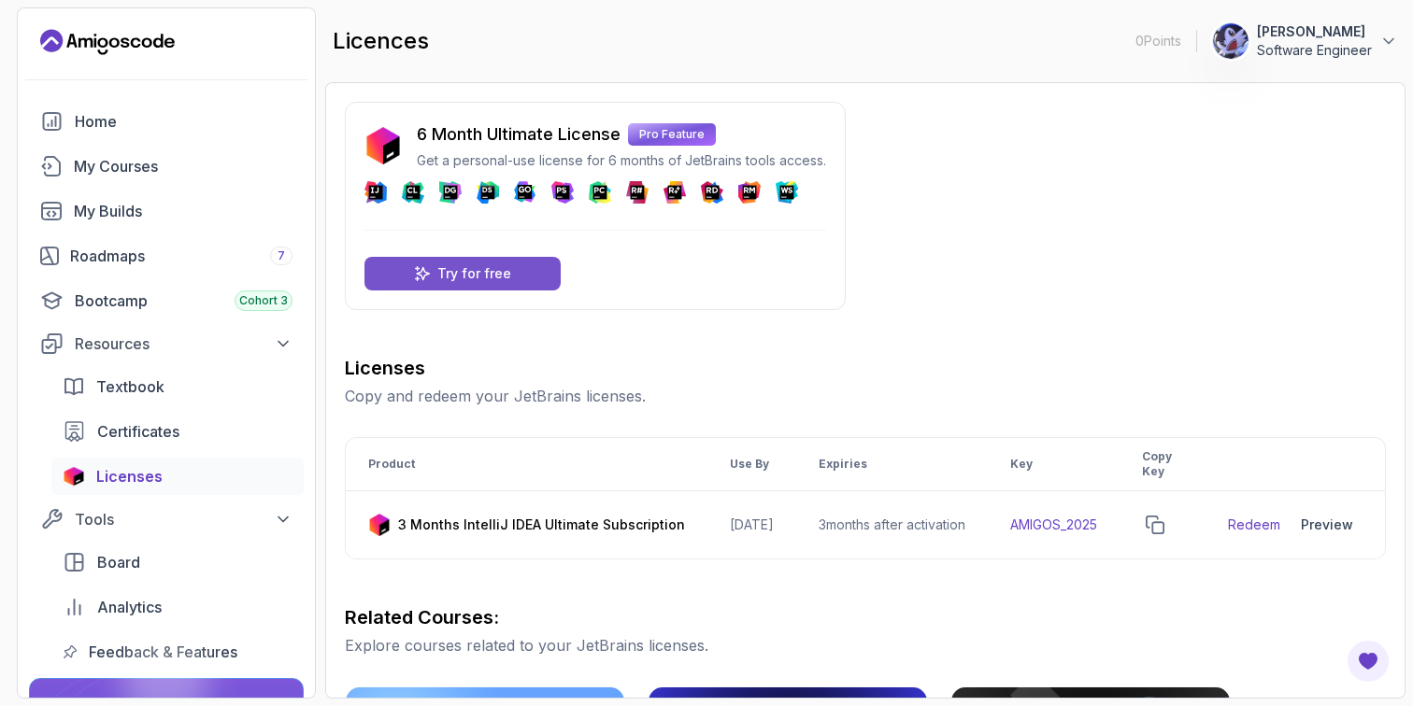
click at [529, 263] on div "Try for free" at bounding box center [462, 274] width 196 height 34
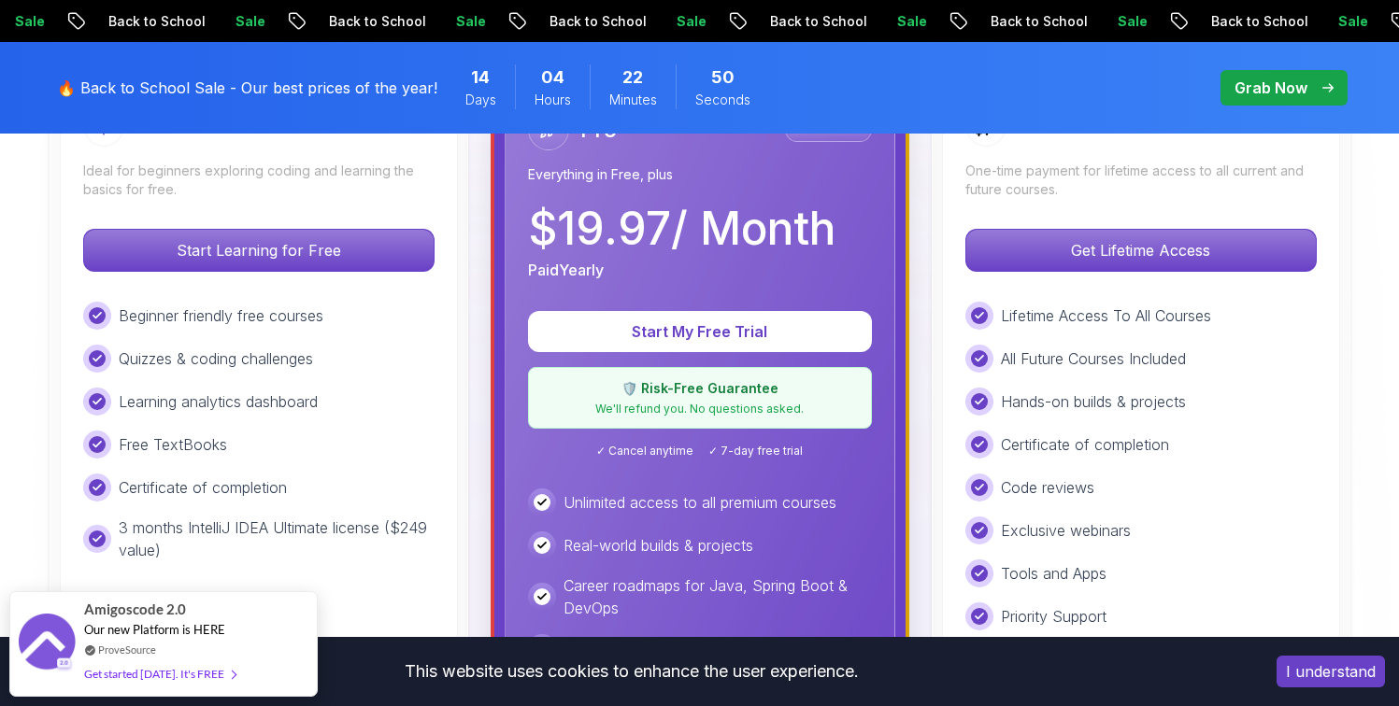
scroll to position [605, 0]
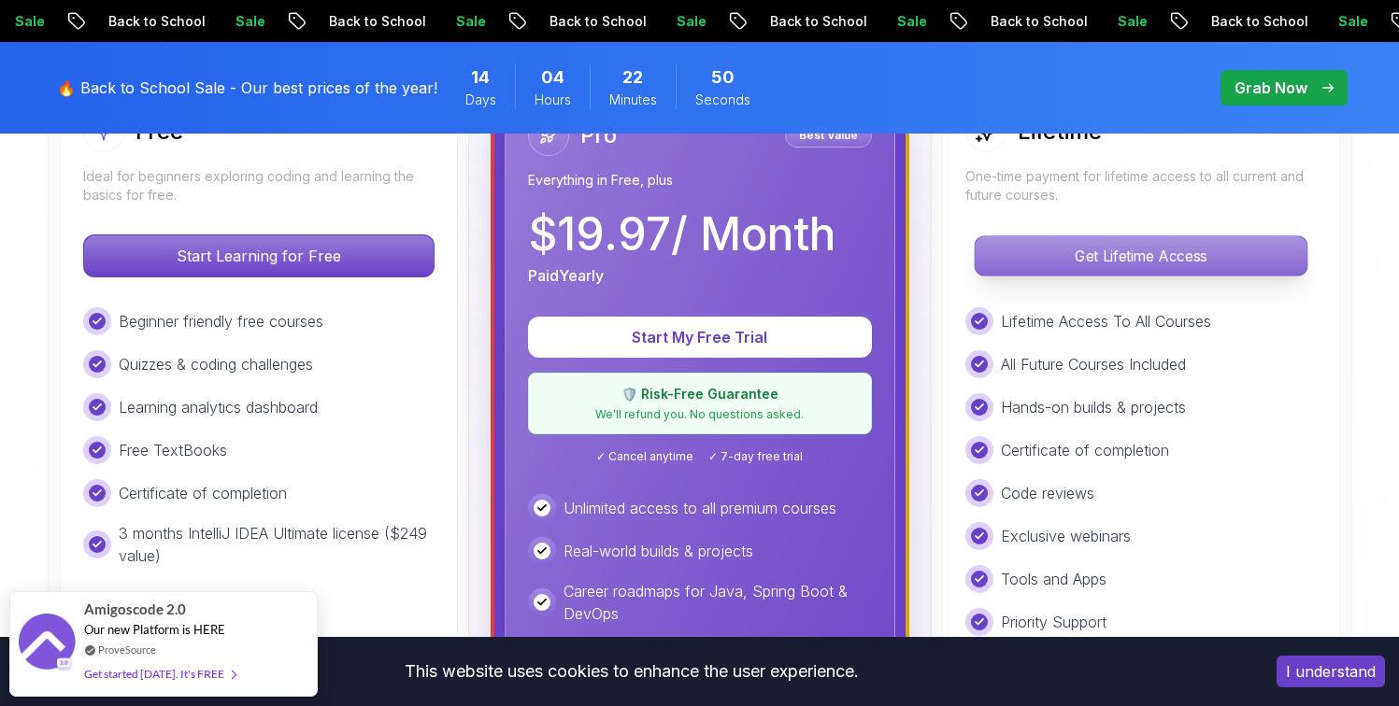
click at [1206, 255] on p "Get Lifetime Access" at bounding box center [1141, 255] width 332 height 39
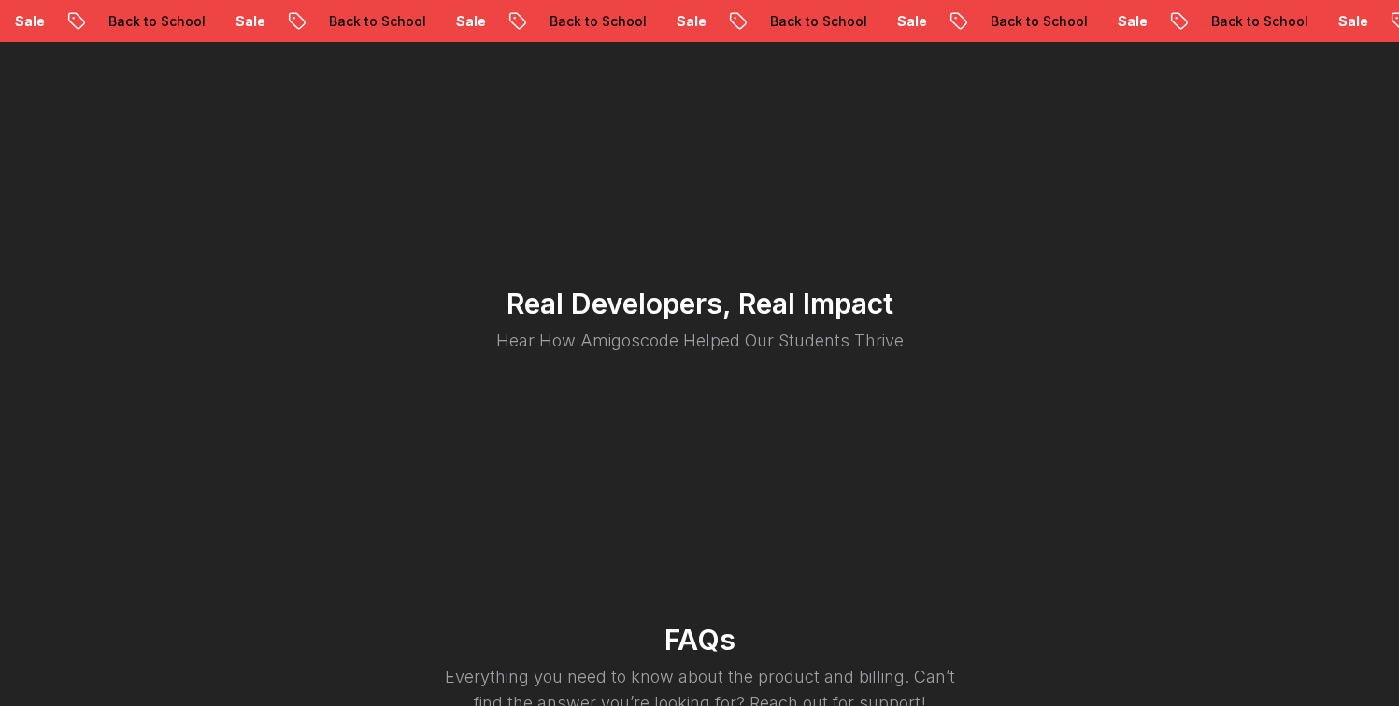
scroll to position [4094, 0]
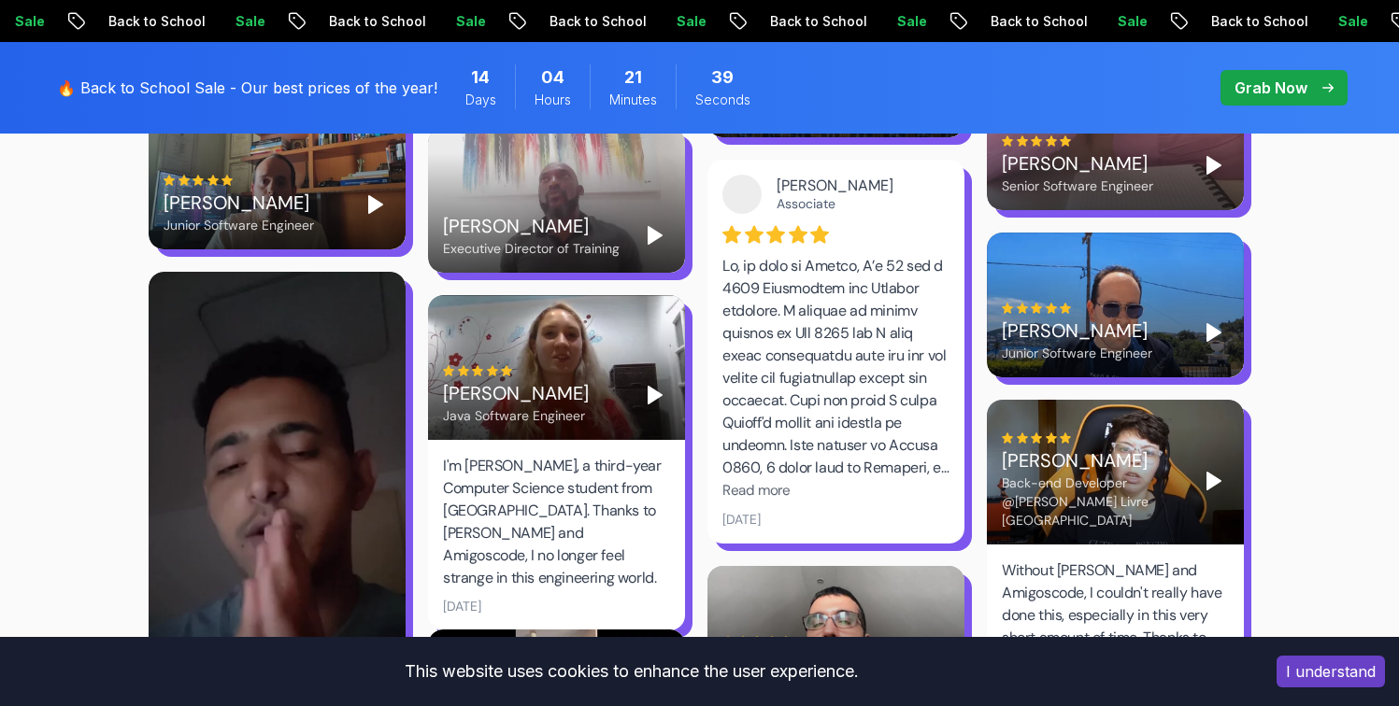
scroll to position [605, 0]
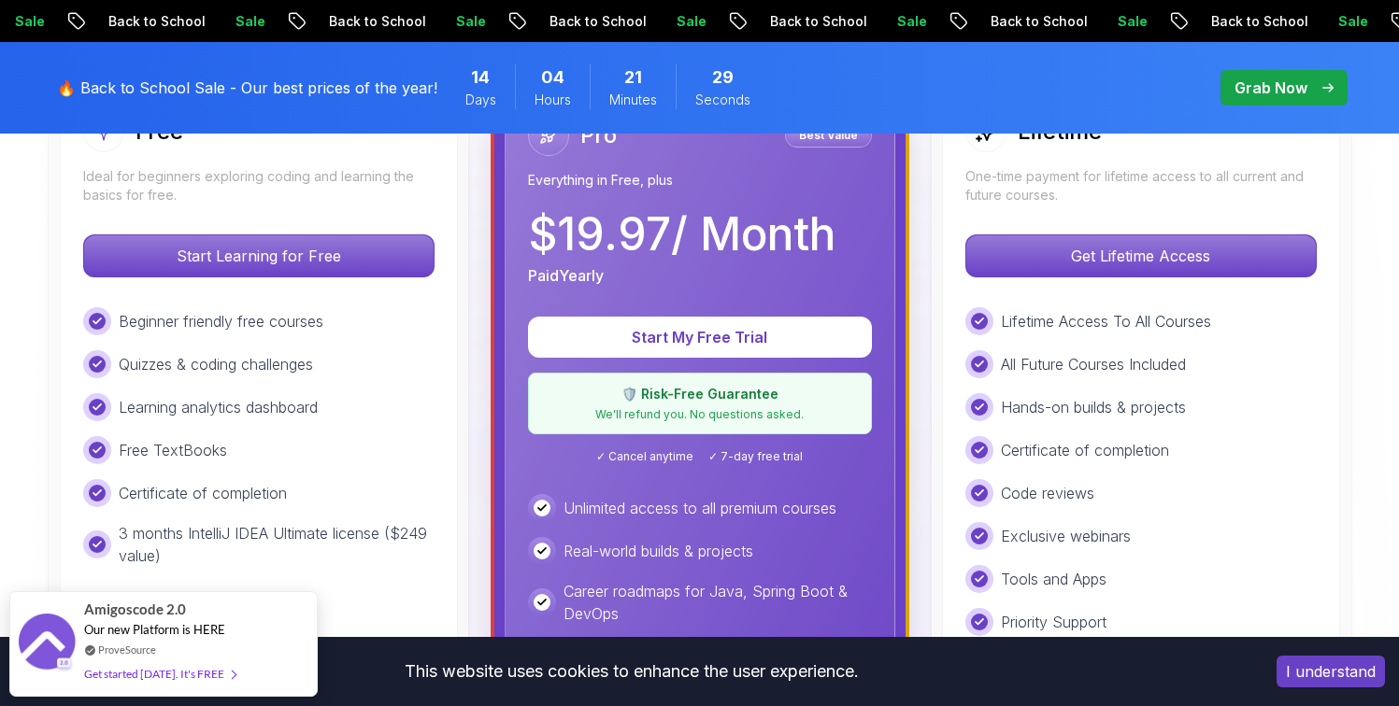
click at [1310, 93] on div "Grab Now" at bounding box center [1283, 88] width 99 height 22
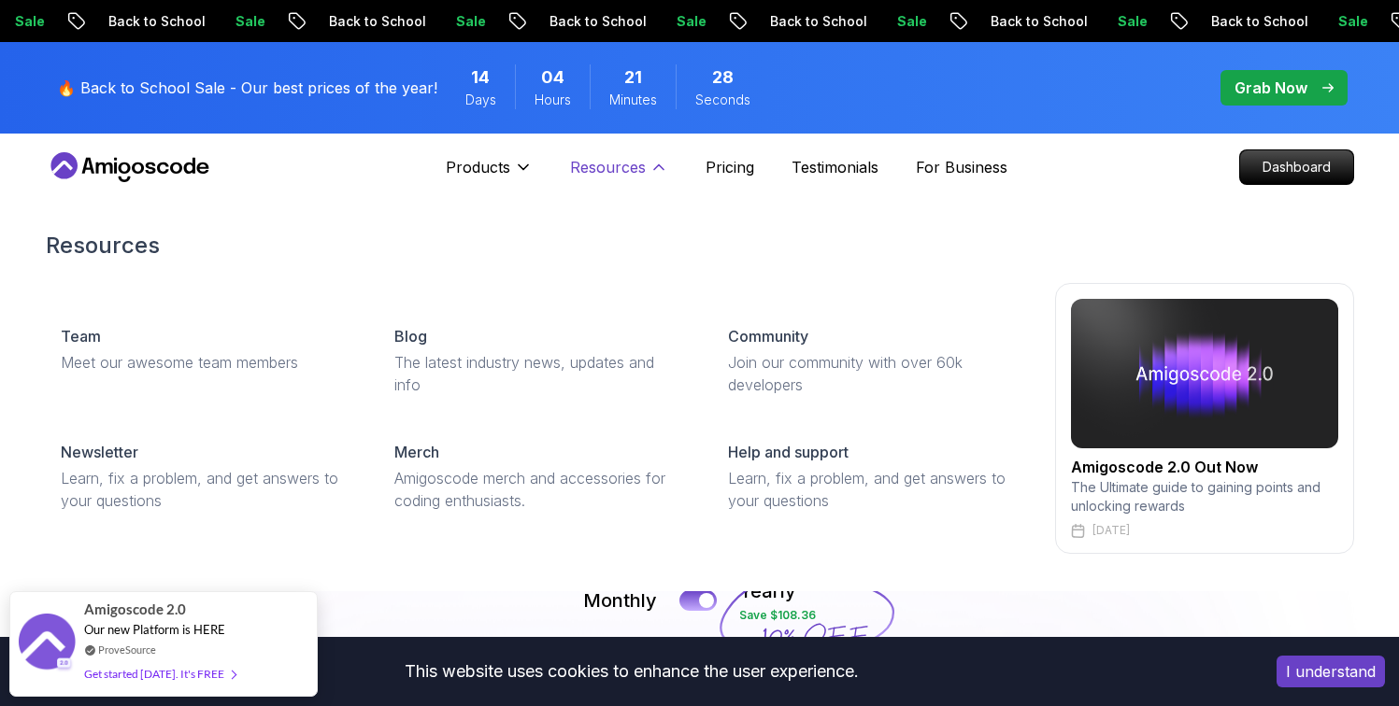
click at [595, 173] on p "Resources" at bounding box center [608, 167] width 76 height 22
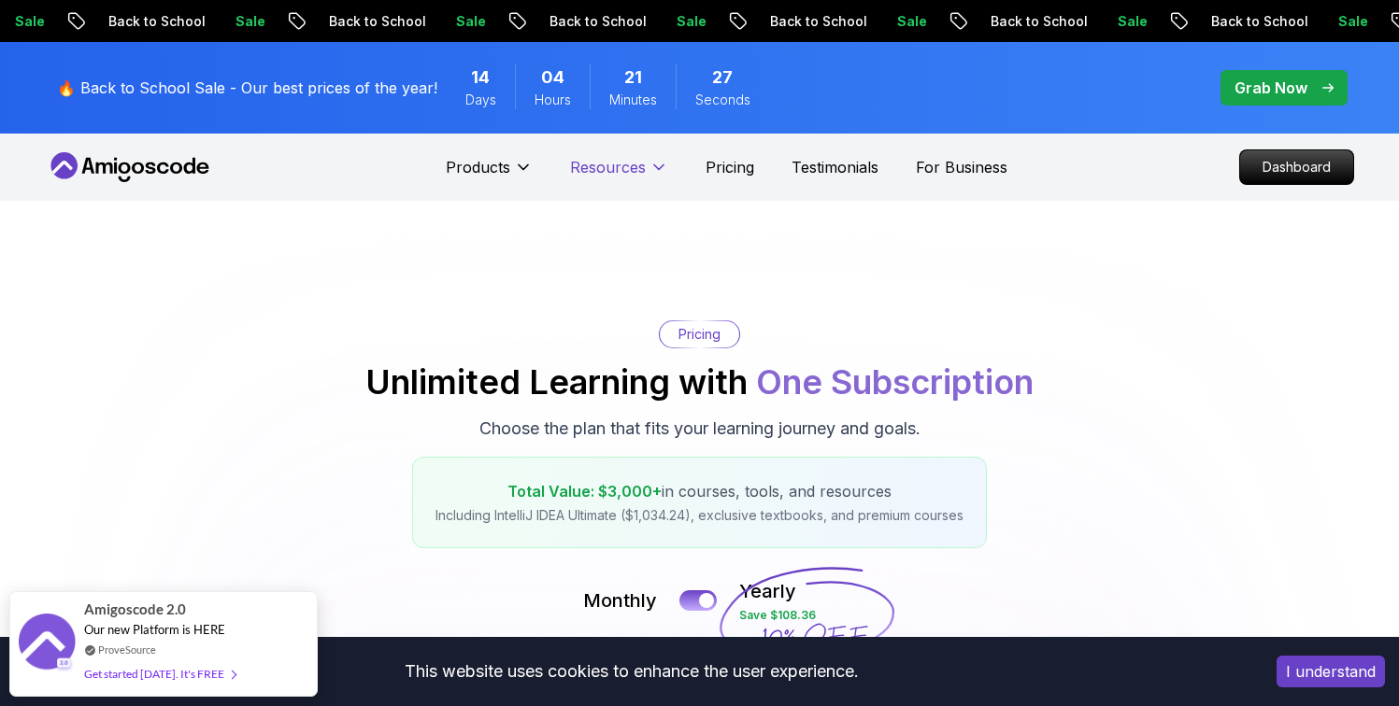
click at [599, 173] on p "Resources" at bounding box center [608, 167] width 76 height 22
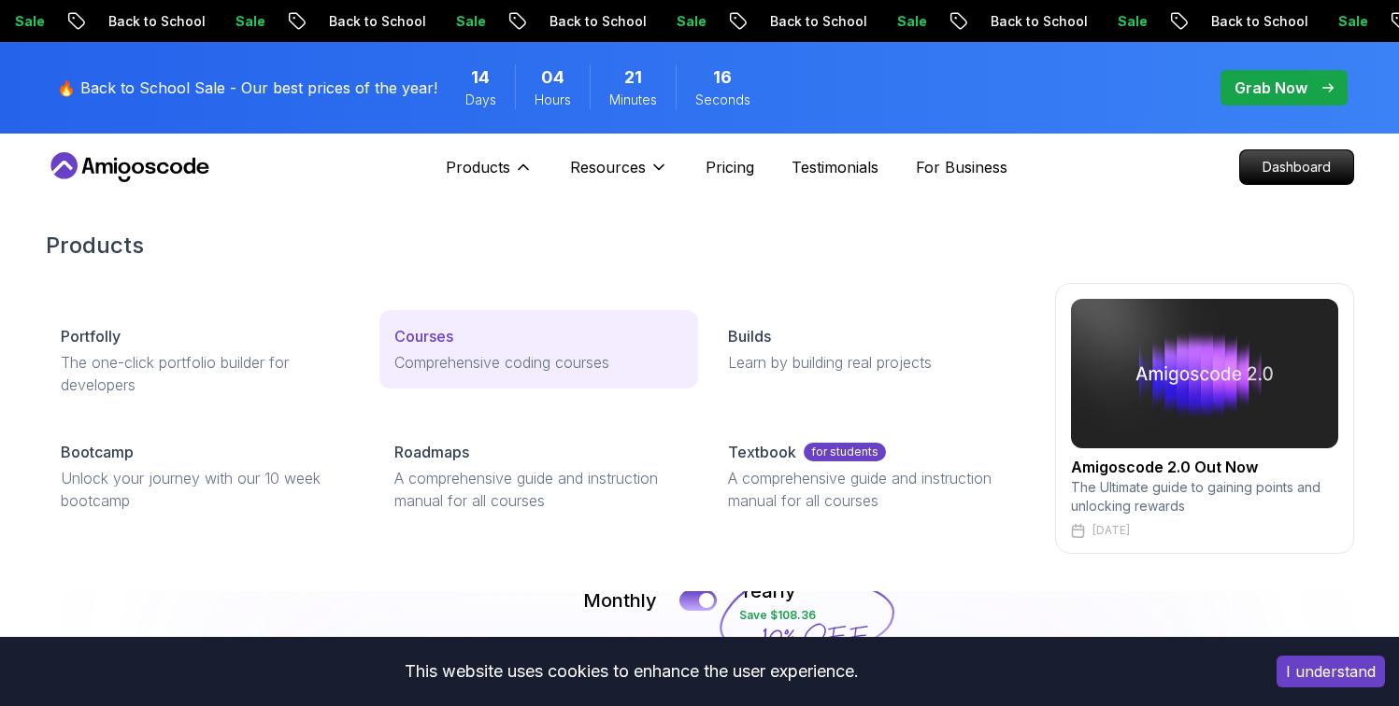
click at [437, 339] on p "Courses" at bounding box center [423, 336] width 59 height 22
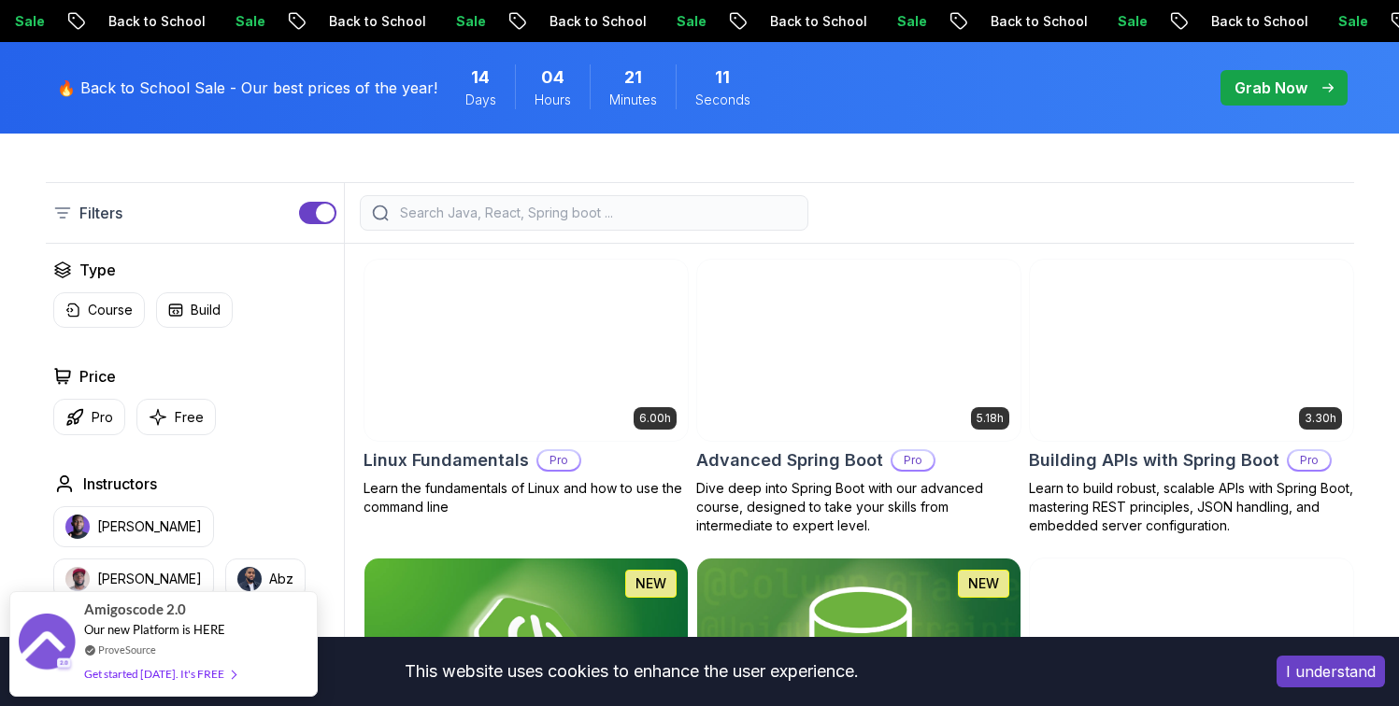
scroll to position [455, 0]
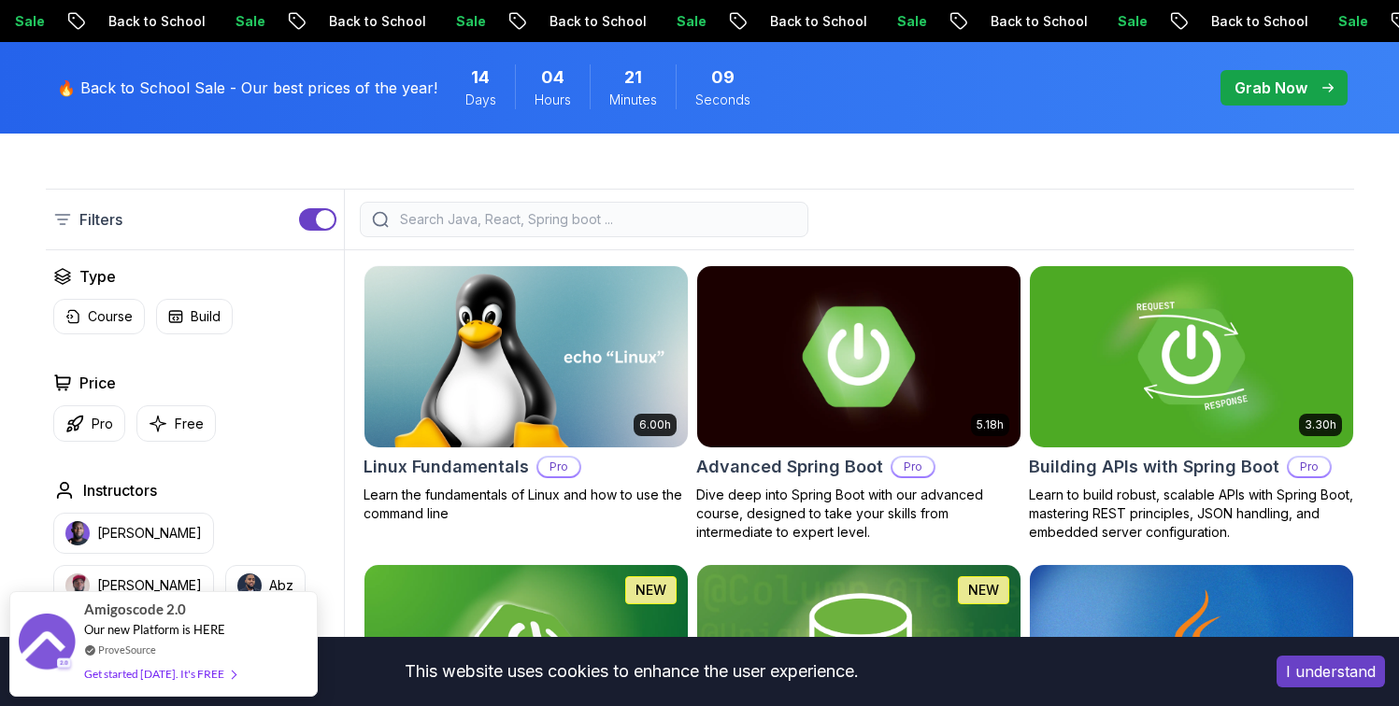
click at [868, 297] on img at bounding box center [858, 357] width 339 height 190
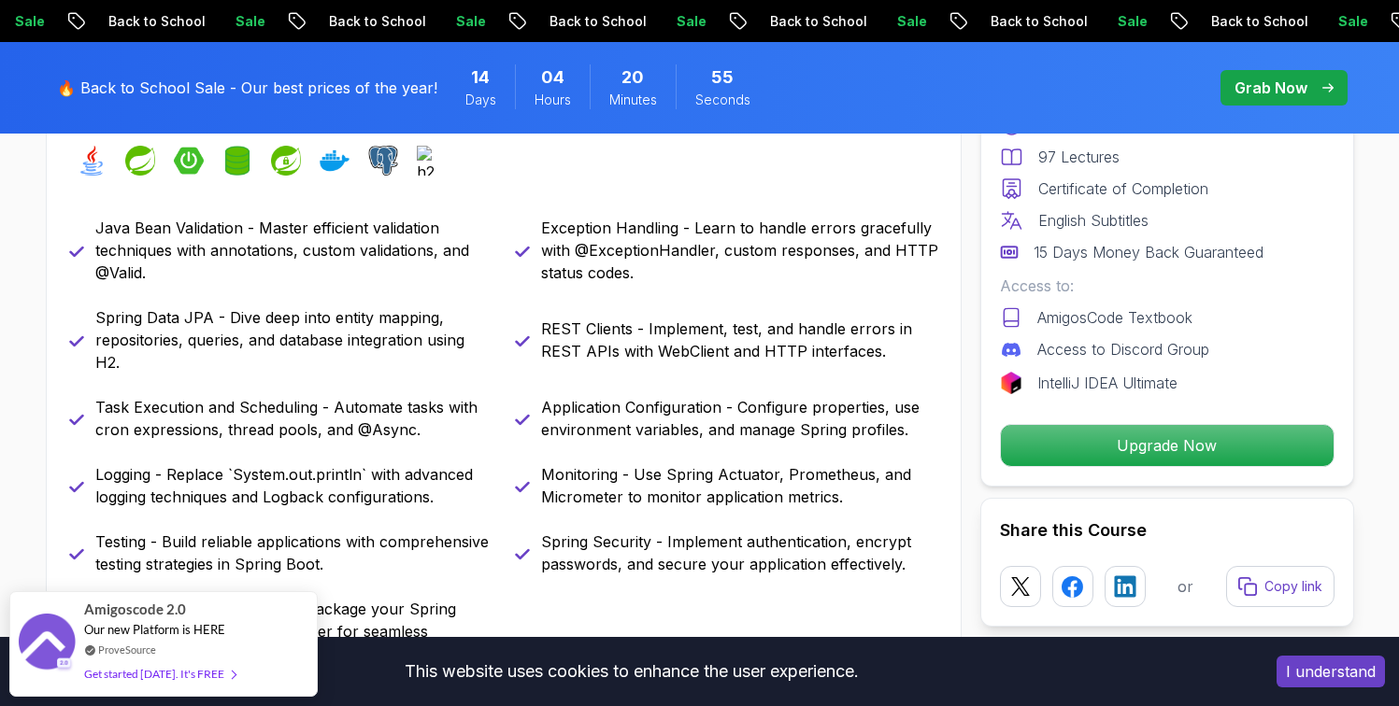
scroll to position [878, 0]
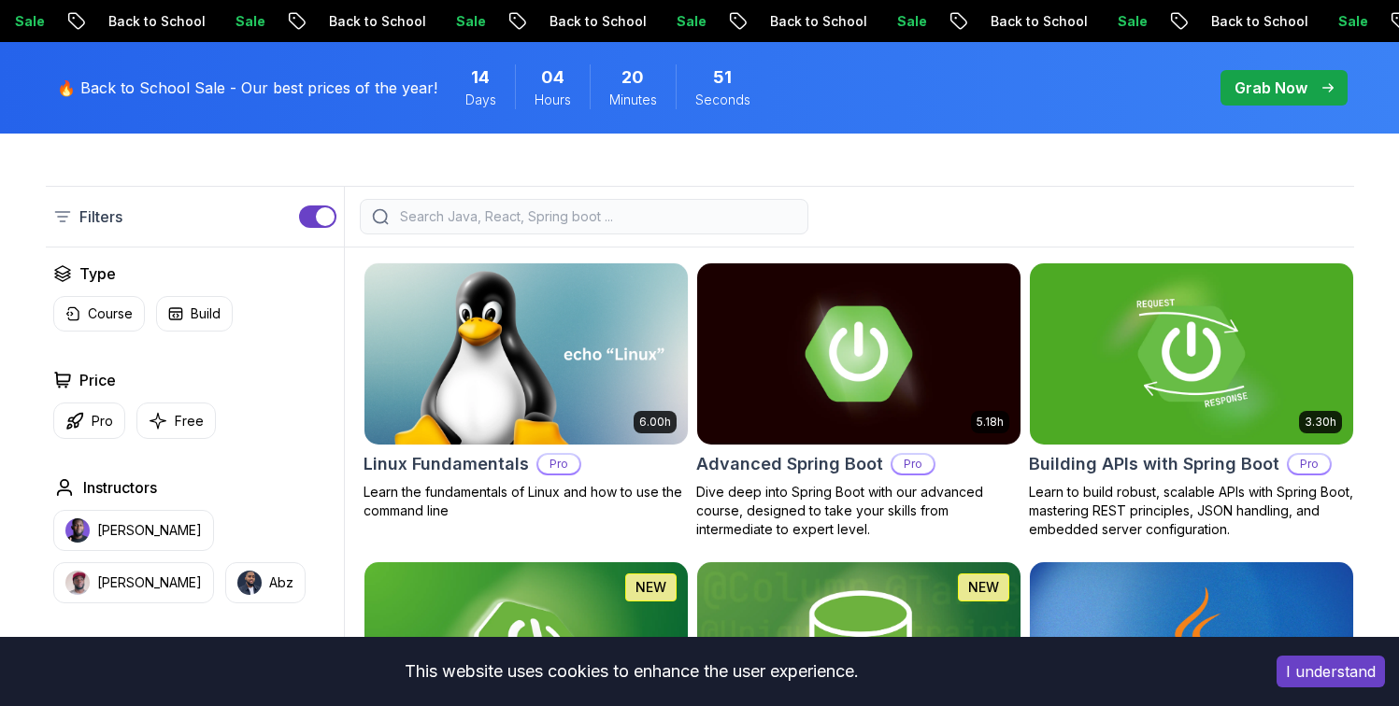
scroll to position [455, 0]
